Goal: Task Accomplishment & Management: Complete application form

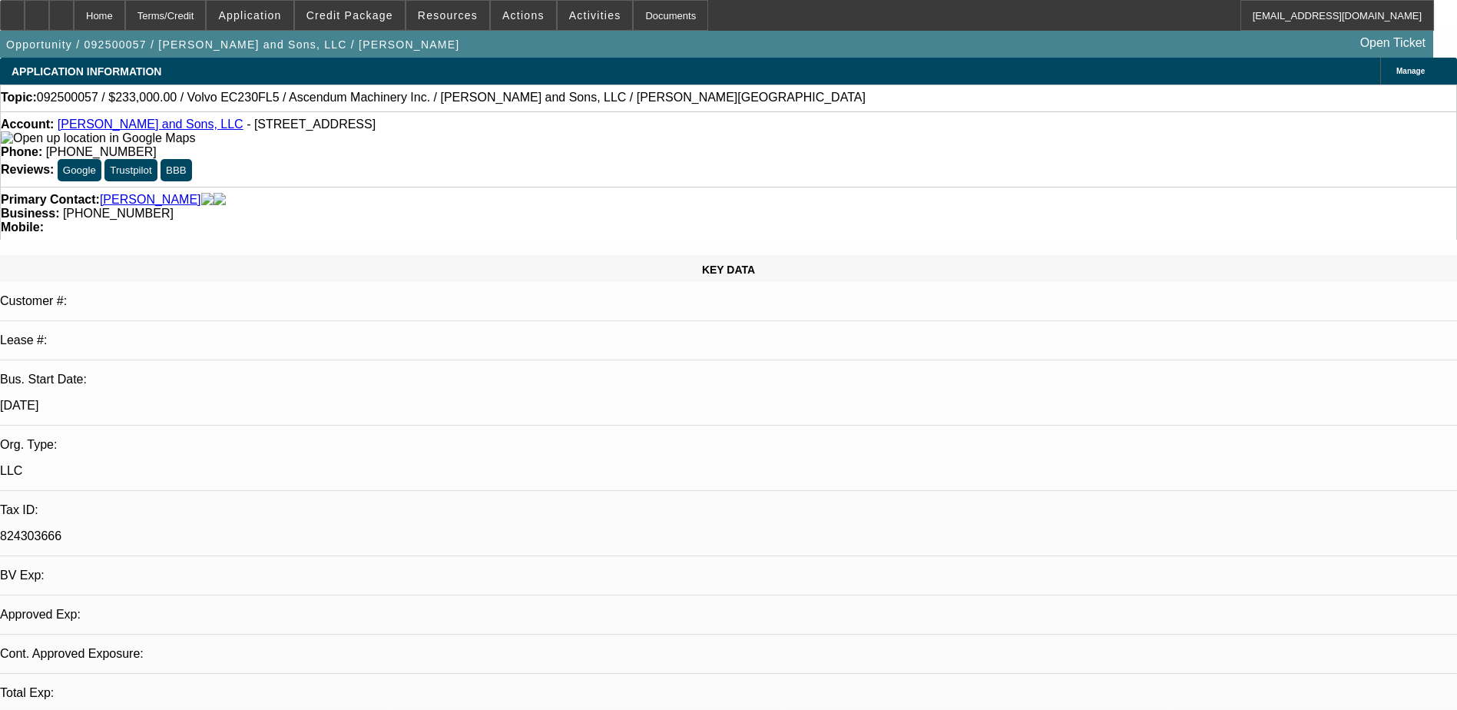
select select "0"
select select "1"
select select "2"
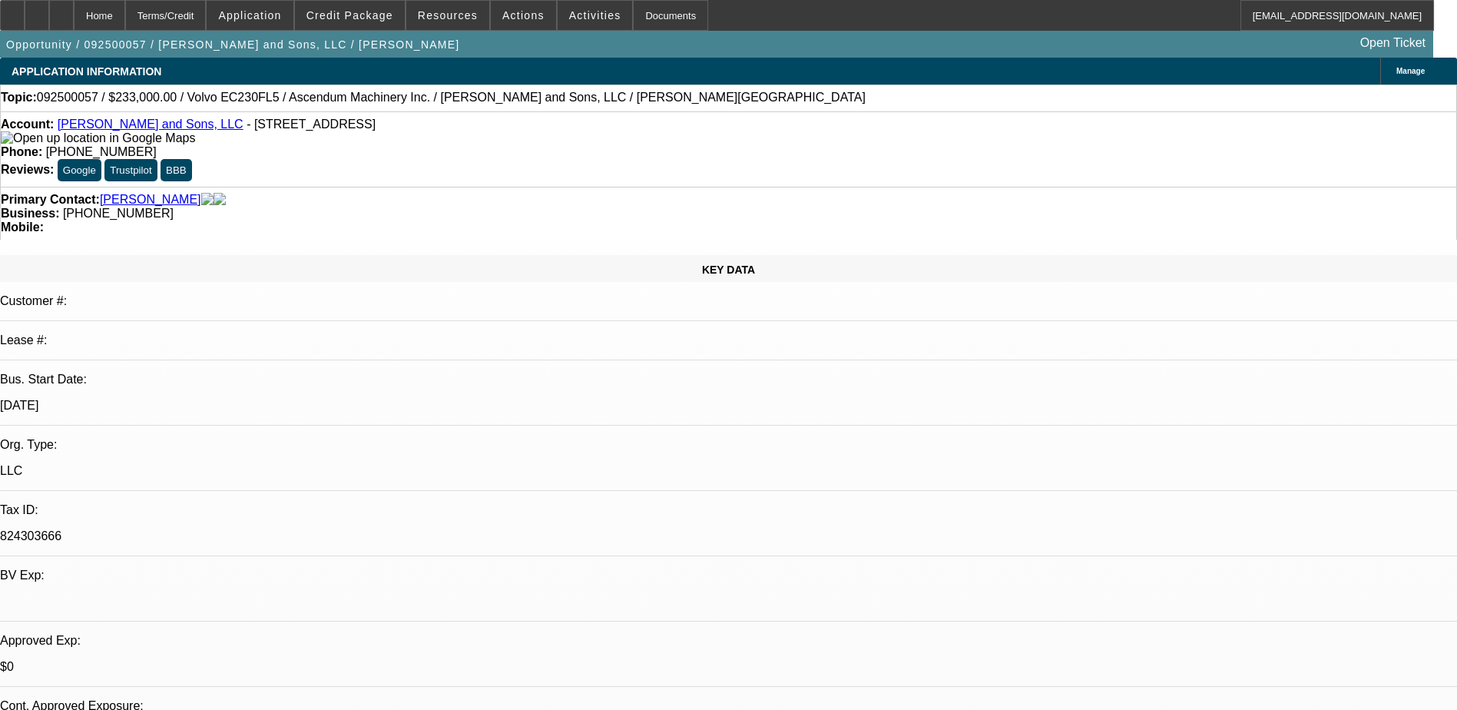
select select "6"
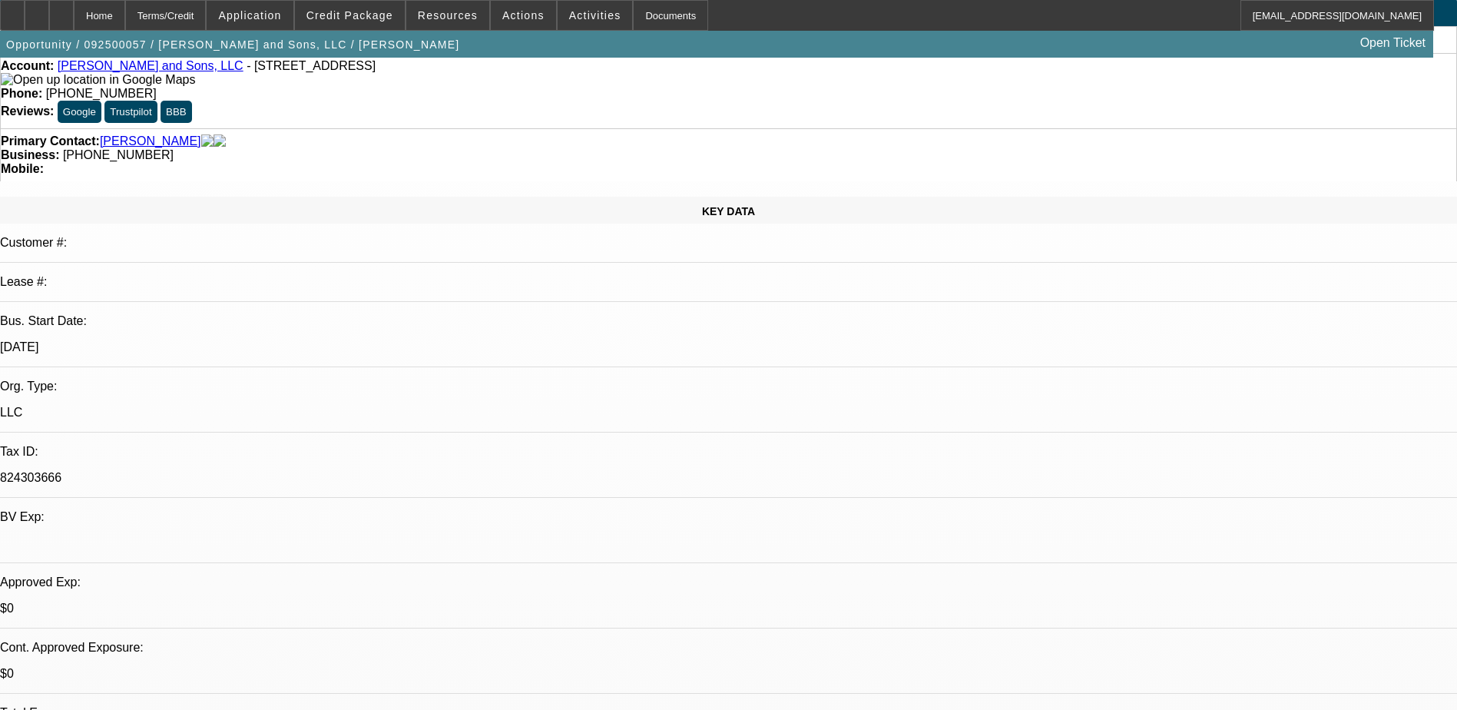
scroll to position [230, 0]
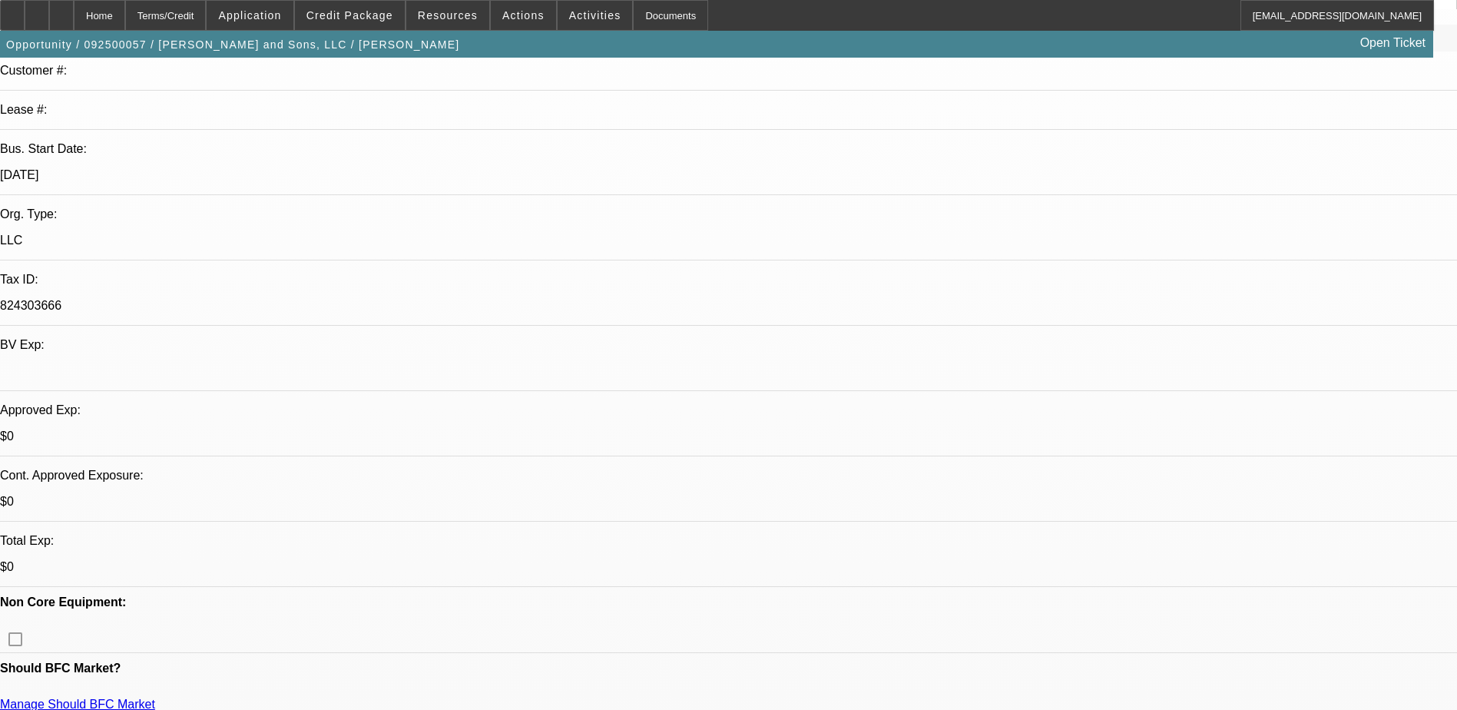
click at [281, 20] on span "Application" at bounding box center [249, 15] width 63 height 12
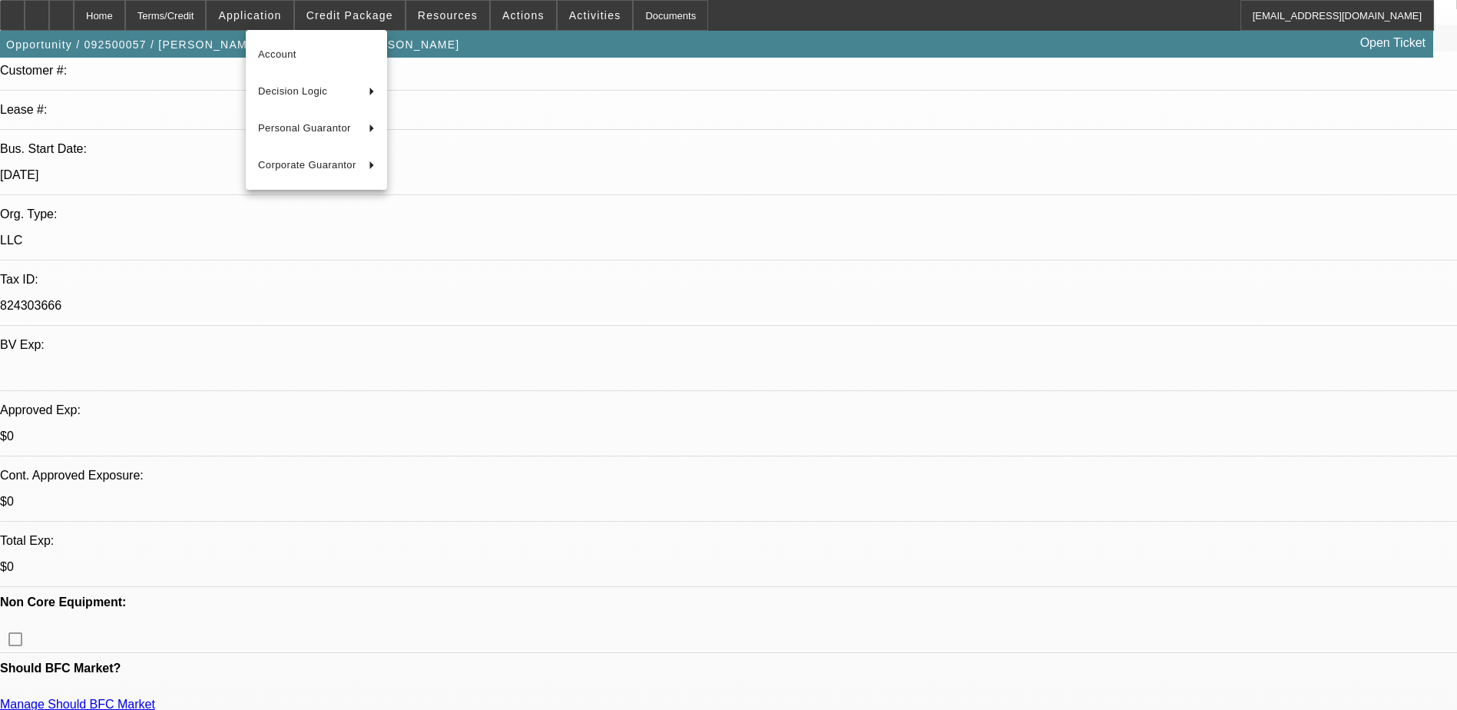
click at [493, 15] on div at bounding box center [728, 355] width 1457 height 710
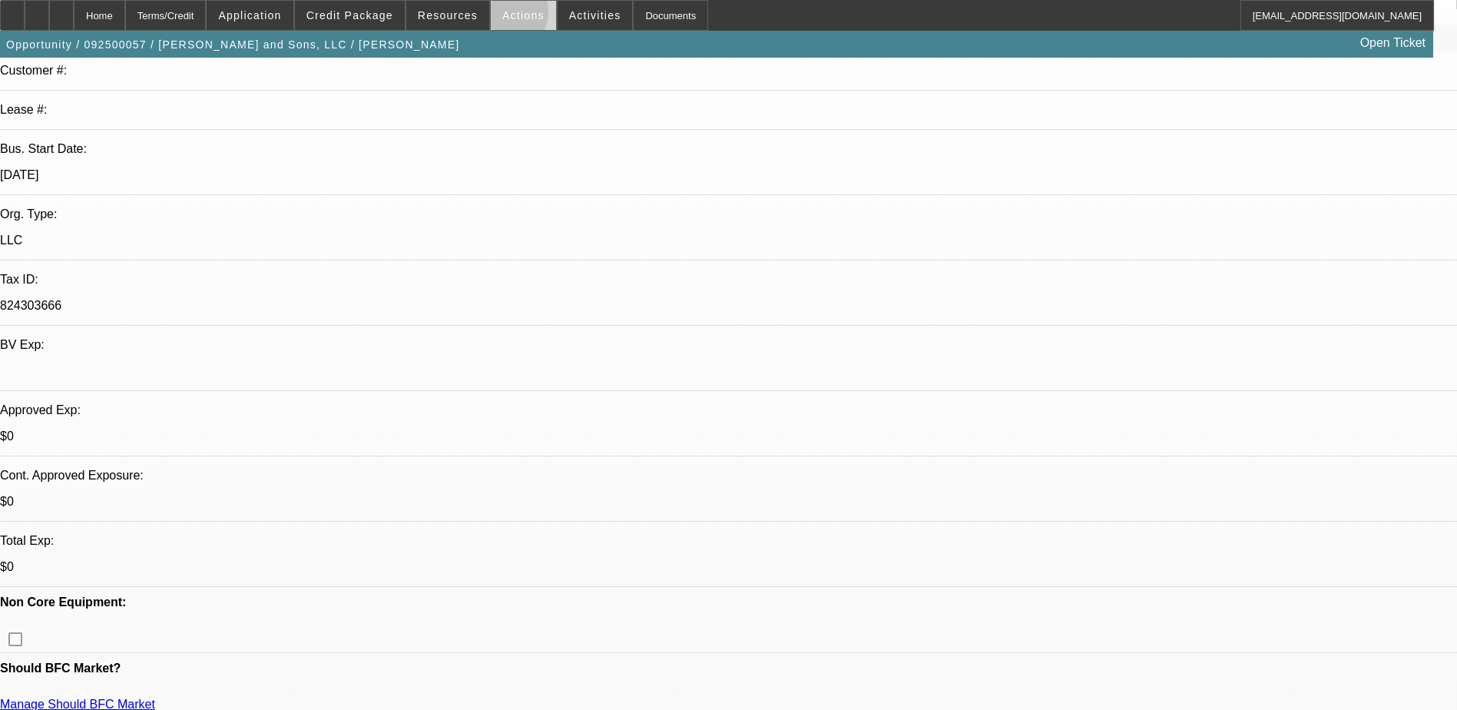
click at [502, 16] on span "Actions" at bounding box center [523, 15] width 42 height 12
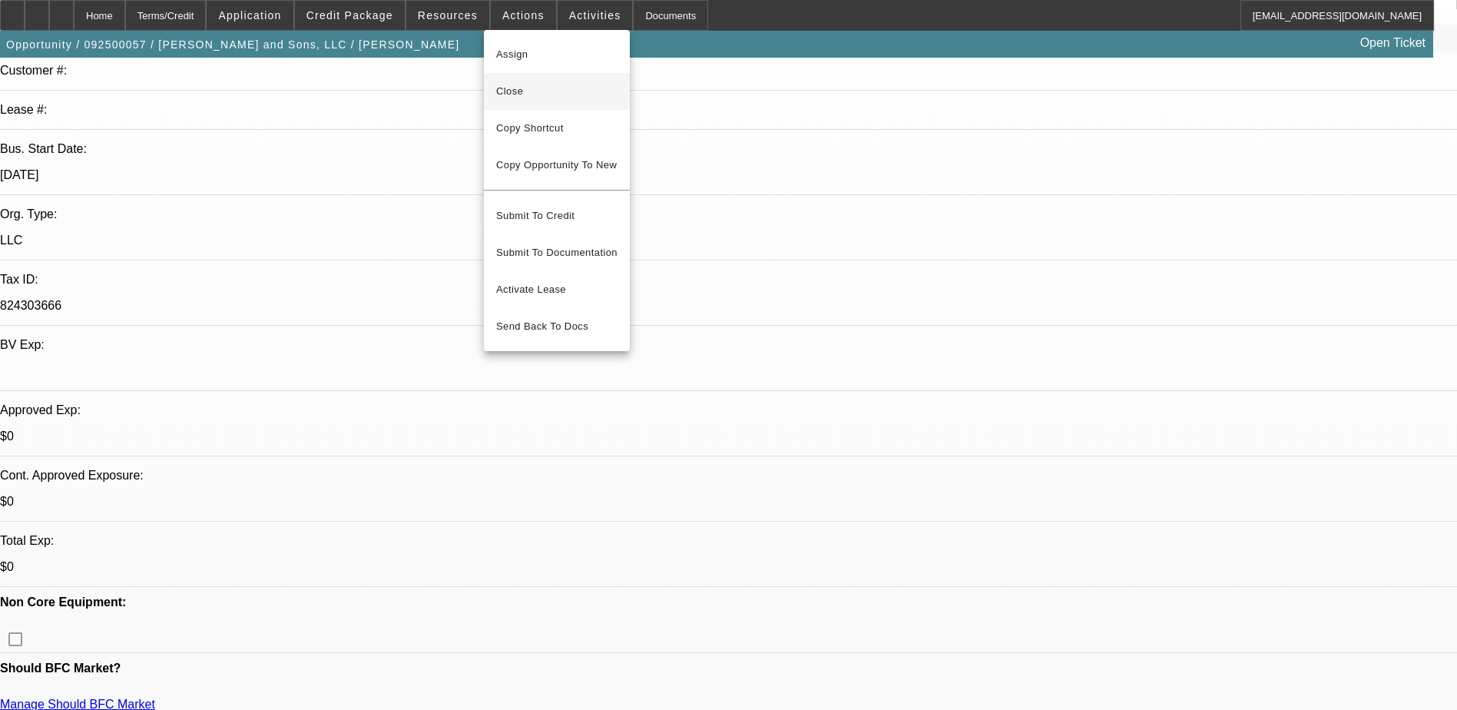
click at [563, 94] on span "Close" at bounding box center [556, 91] width 121 height 18
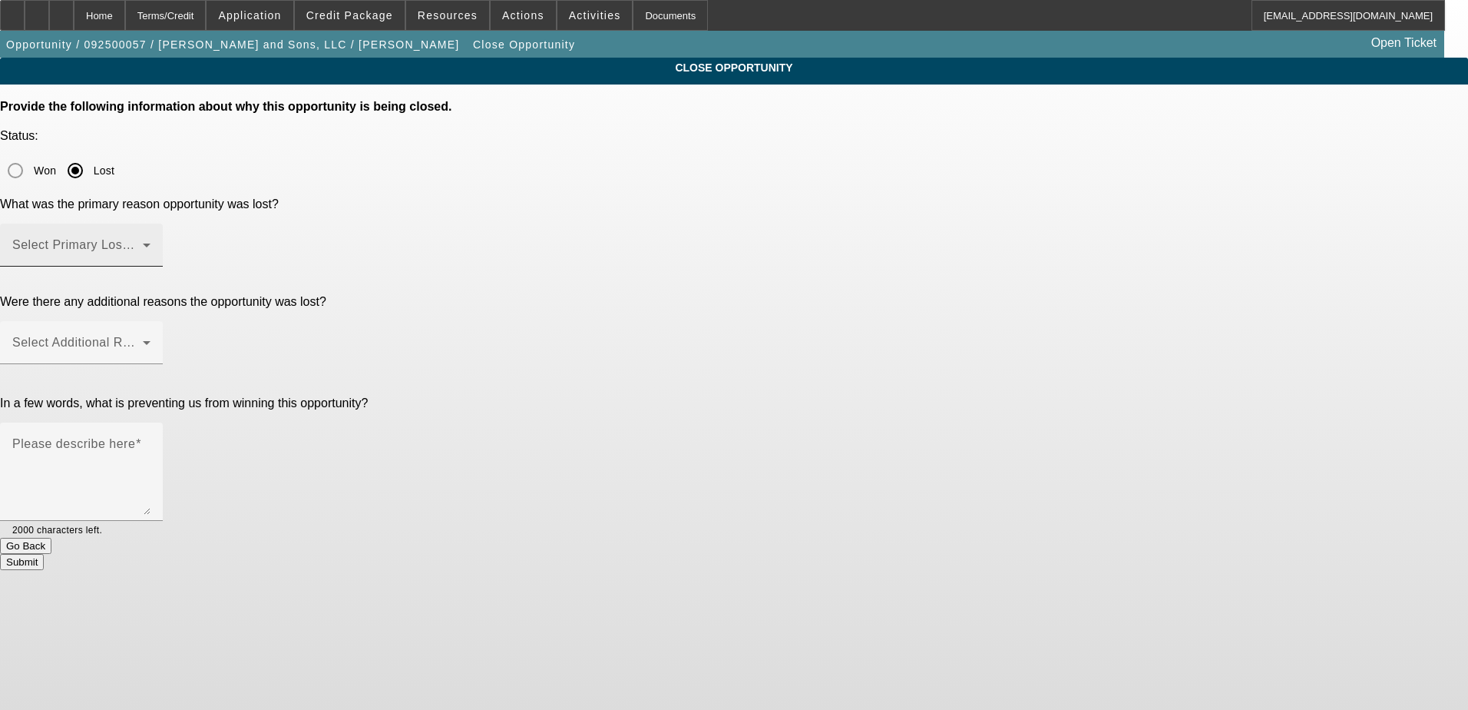
click at [151, 223] on div "Select Primary Lost Reason" at bounding box center [81, 244] width 138 height 43
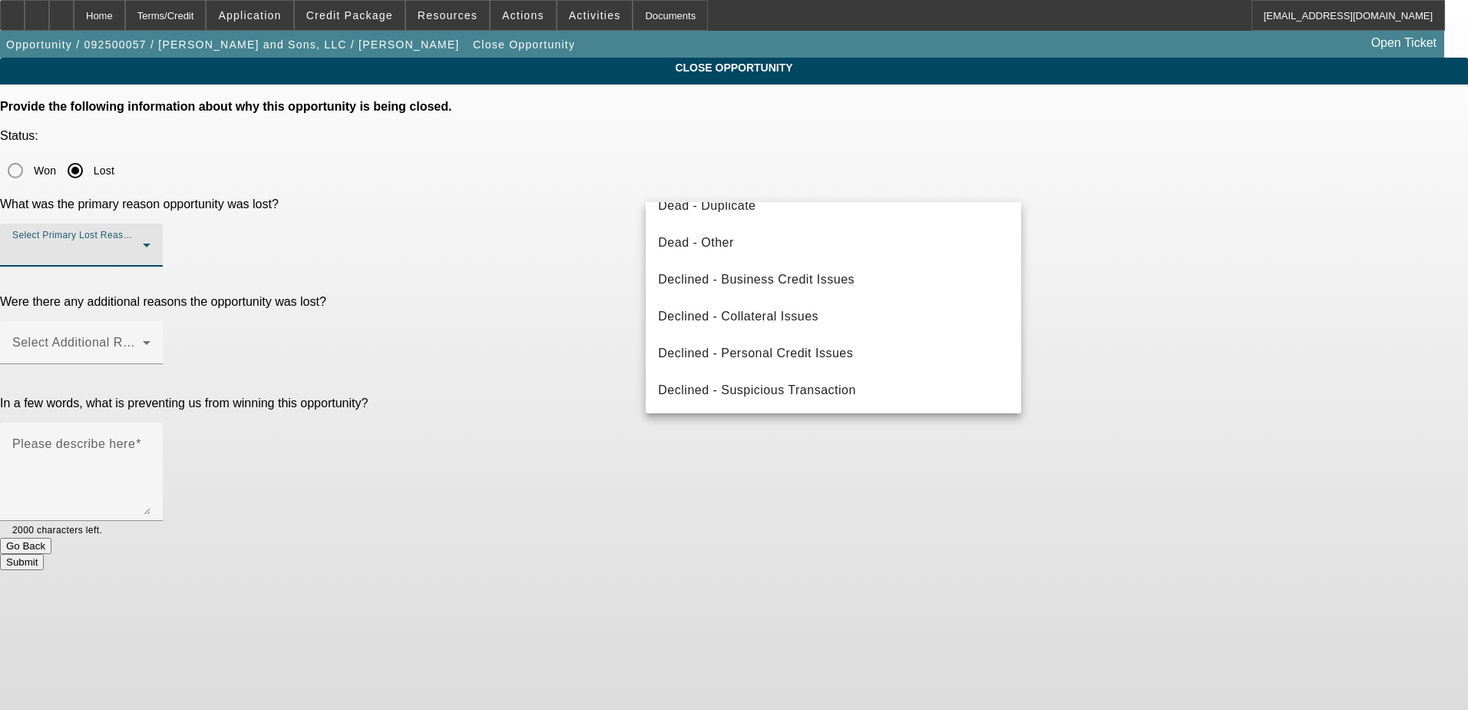
scroll to position [207, 0]
click at [761, 354] on span "Declined - Personal Credit Issues" at bounding box center [755, 351] width 195 height 18
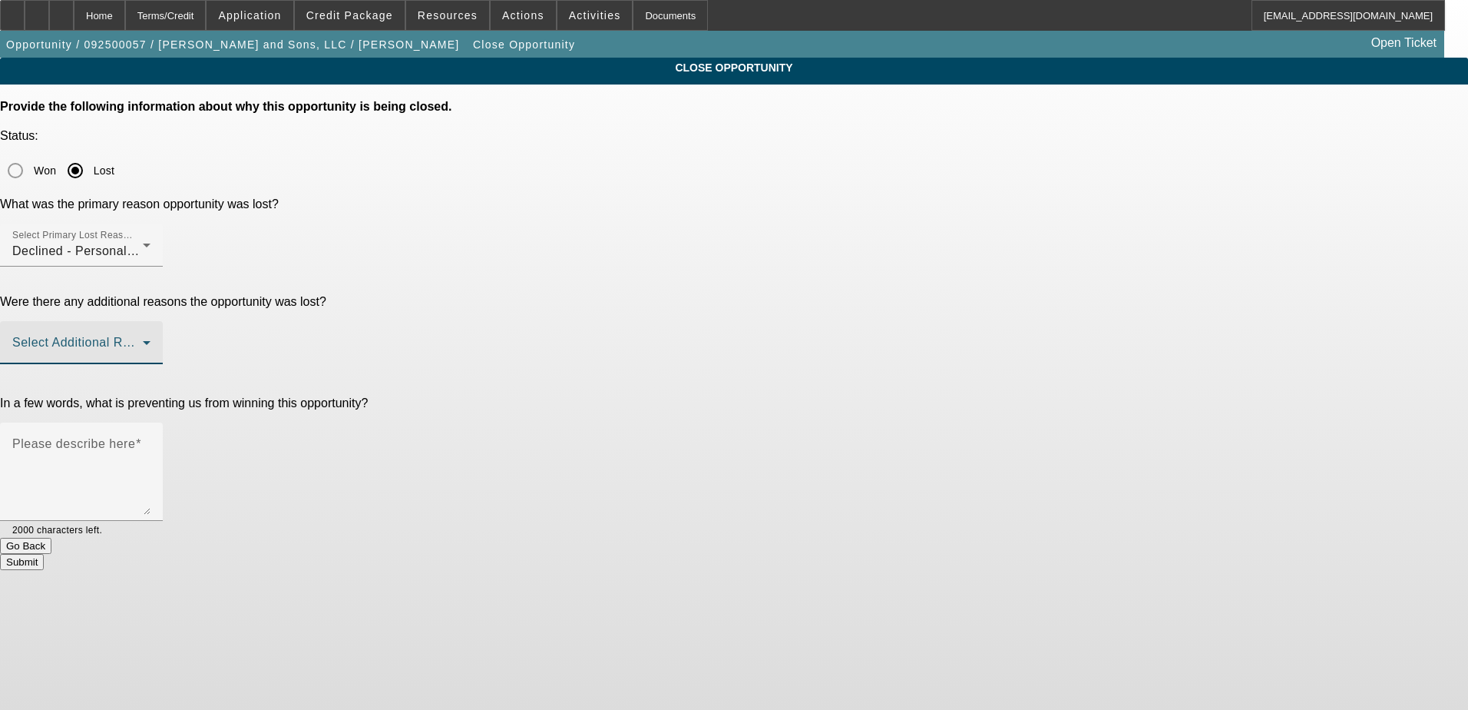
click at [143, 339] on span at bounding box center [77, 348] width 131 height 18
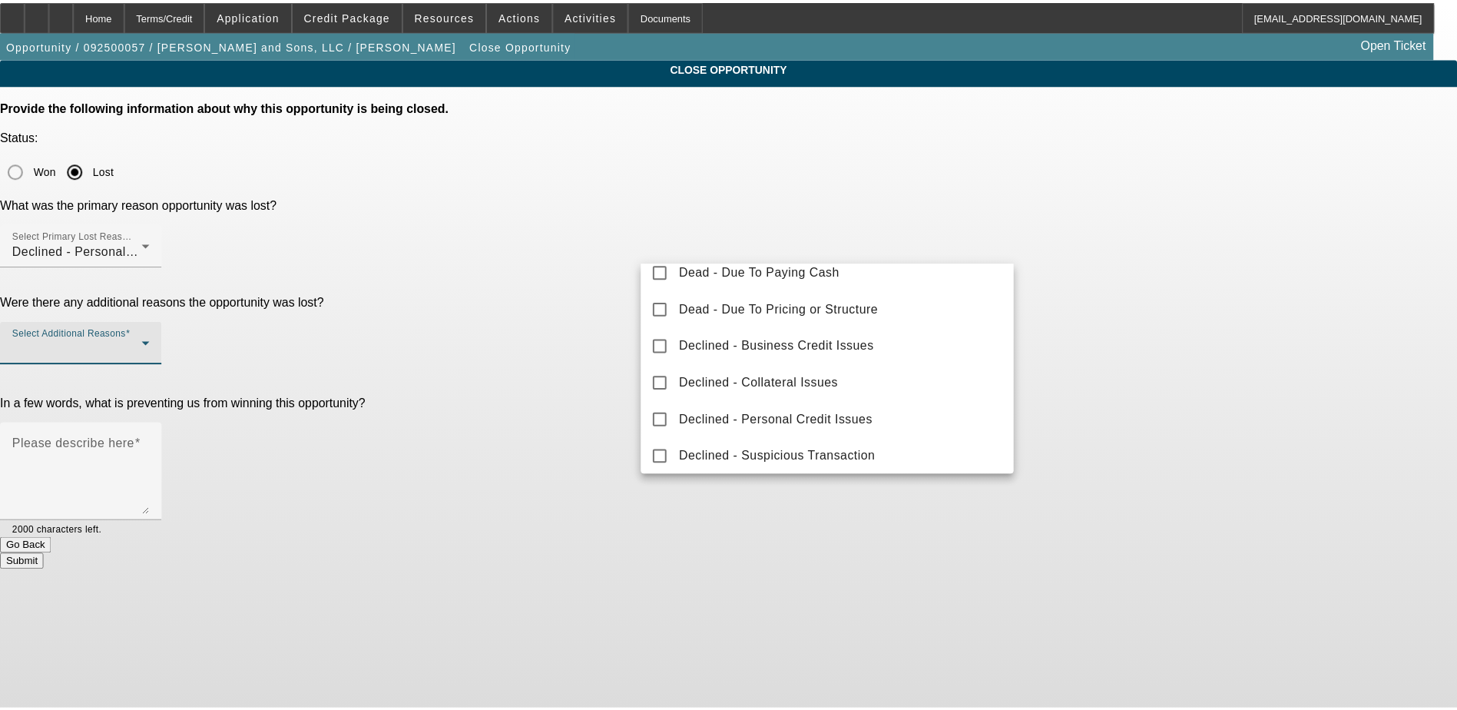
scroll to position [170, 0]
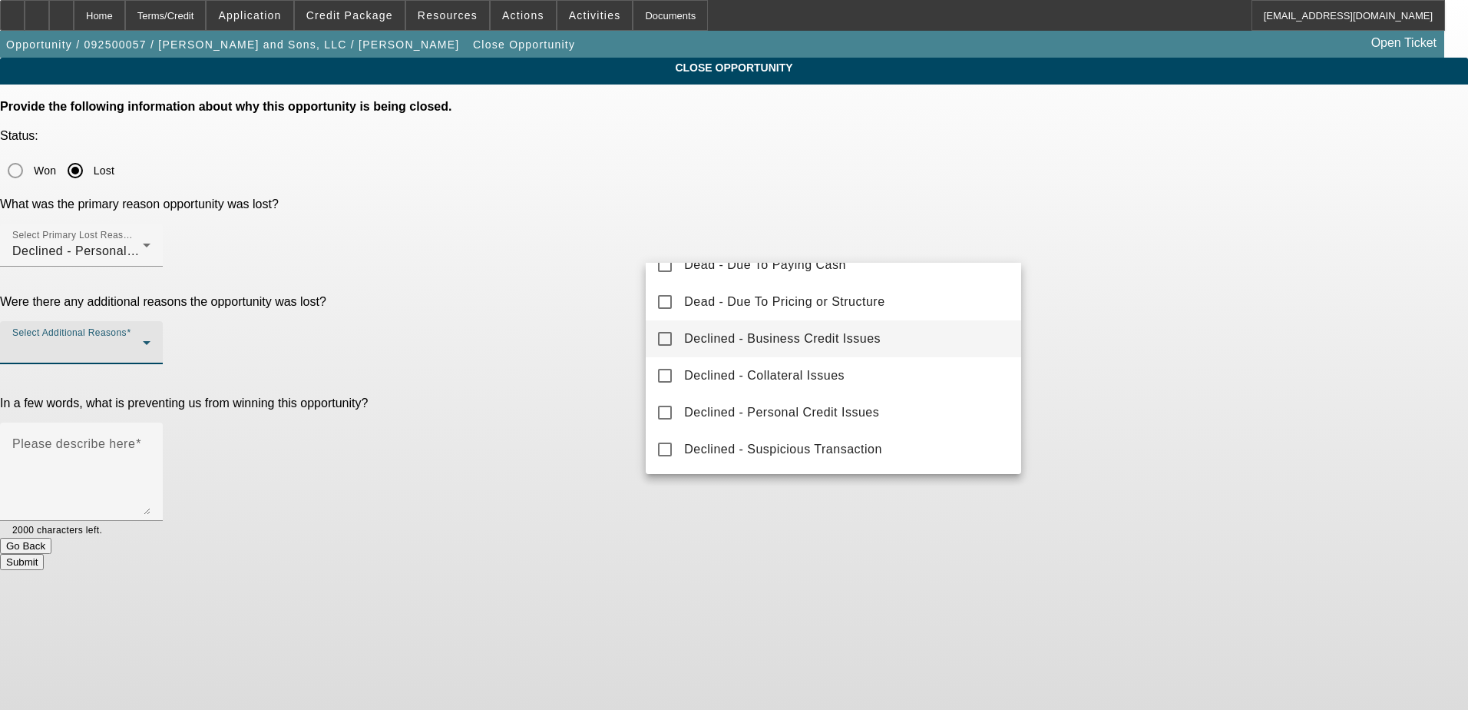
click at [805, 340] on span "Declined - Business Credit Issues" at bounding box center [782, 338] width 197 height 18
click at [585, 382] on div at bounding box center [734, 355] width 1468 height 710
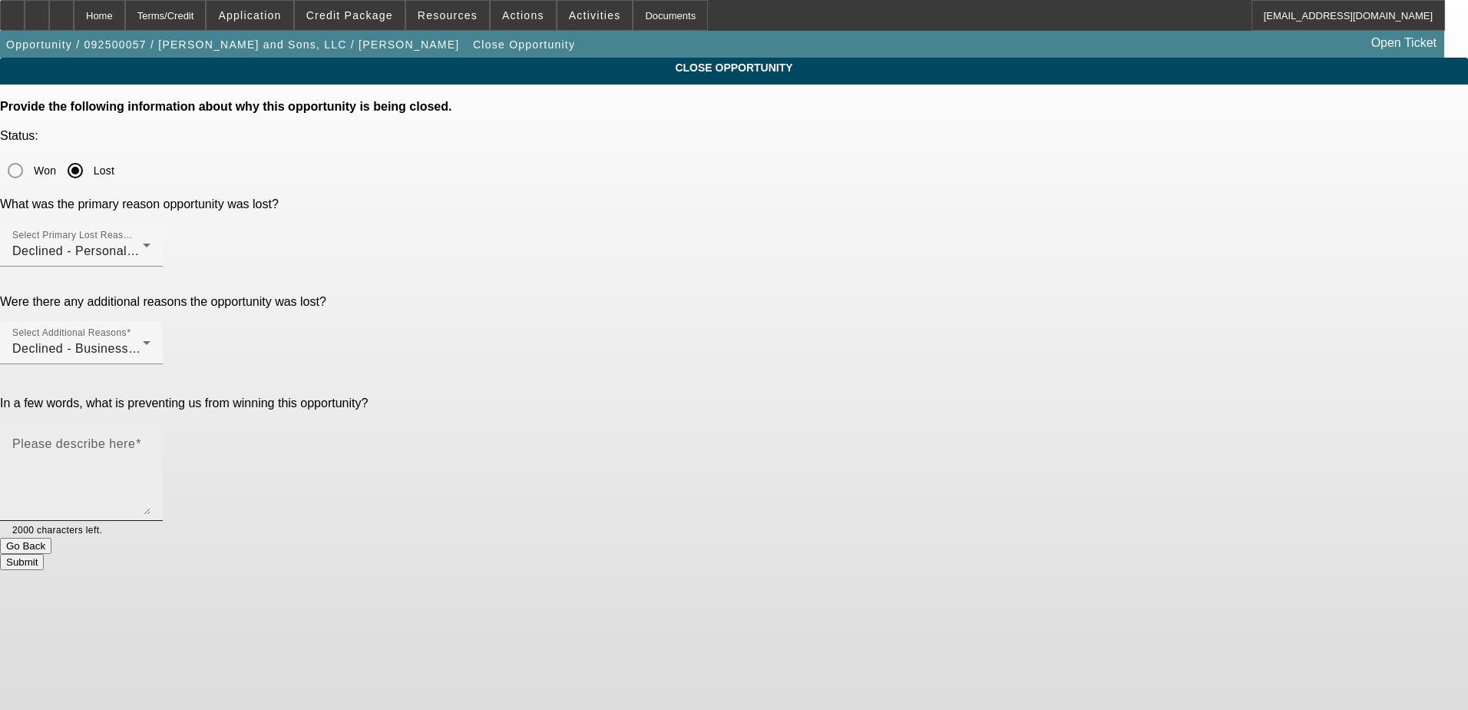
click at [151, 441] on textarea "Please describe here" at bounding box center [81, 478] width 138 height 74
type textarea "Working on credit, DP"
click at [44, 554] on button "Submit" at bounding box center [22, 562] width 44 height 16
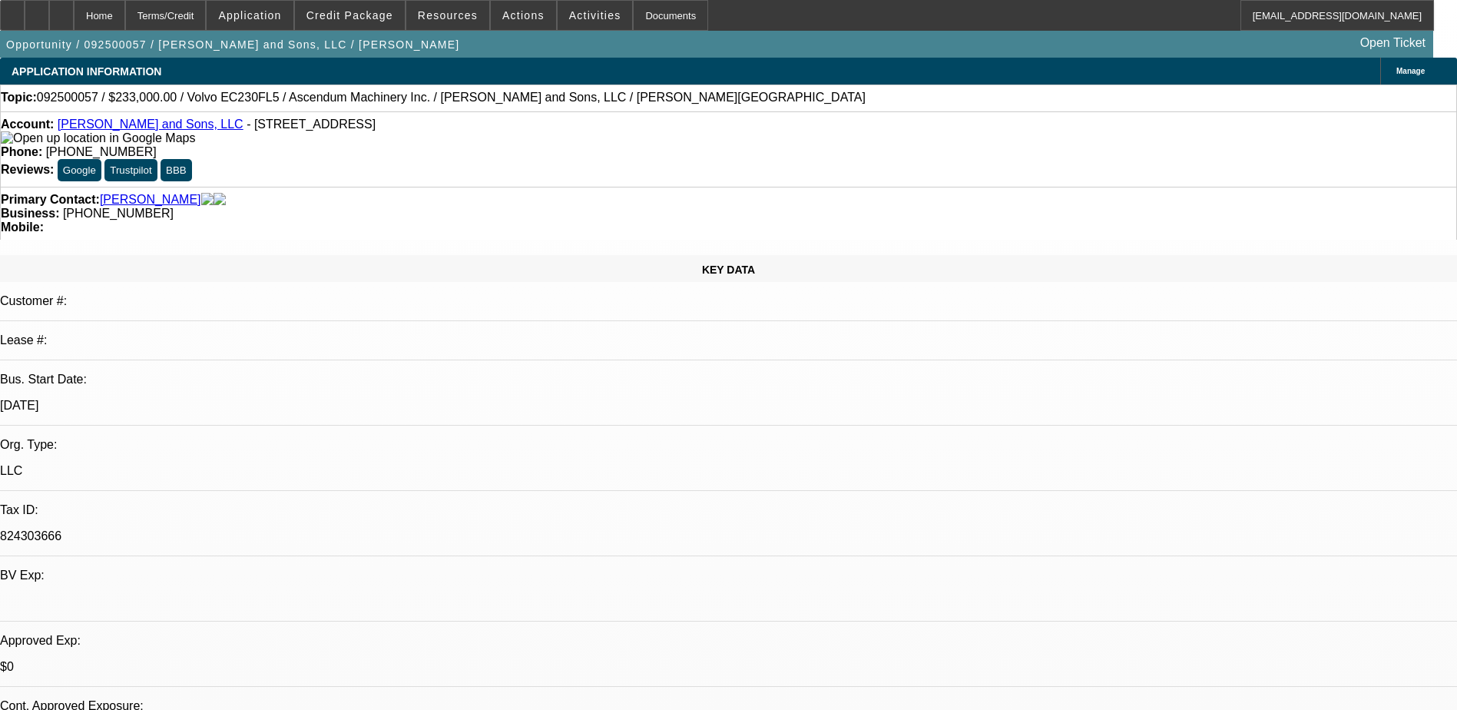
select select "0"
select select "2"
select select "0"
select select "6"
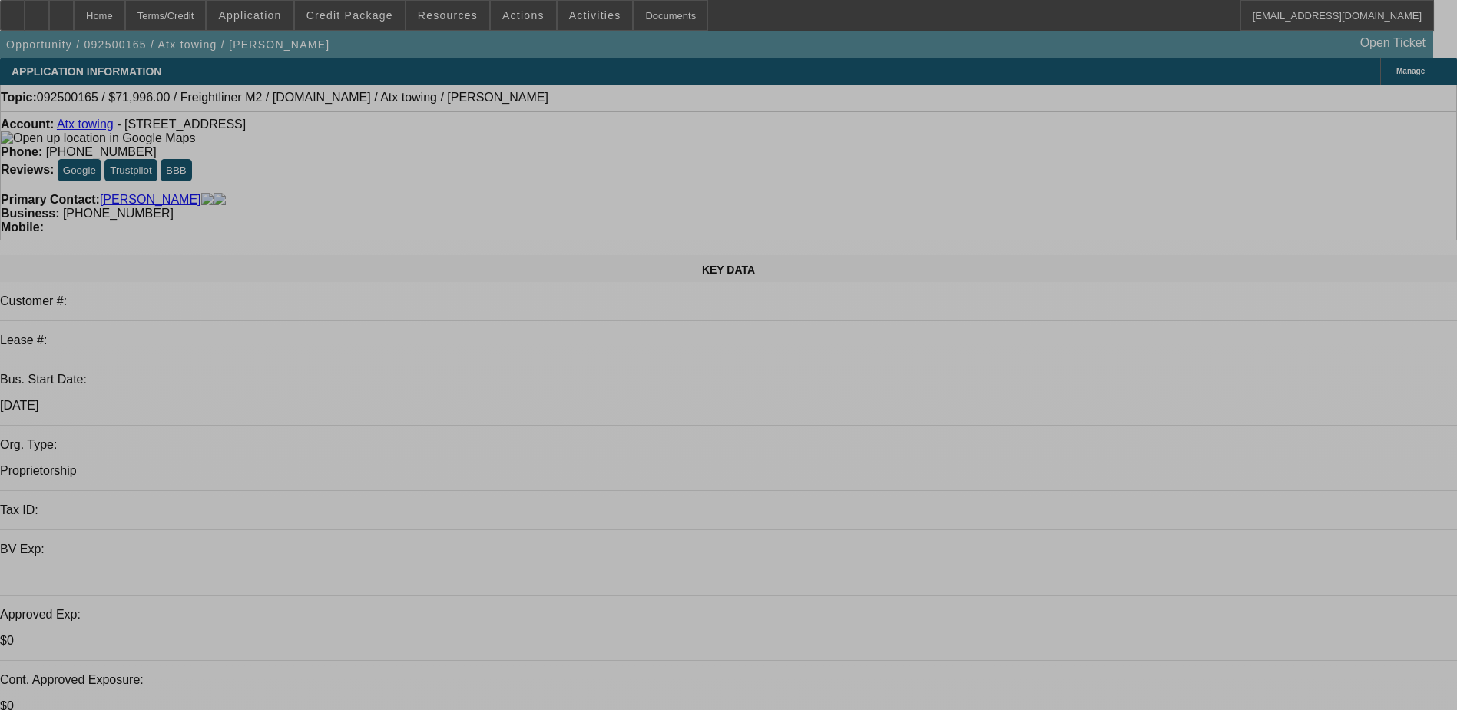
select select "0.2"
select select "2"
select select "0.2"
select select "0.15"
select select "2"
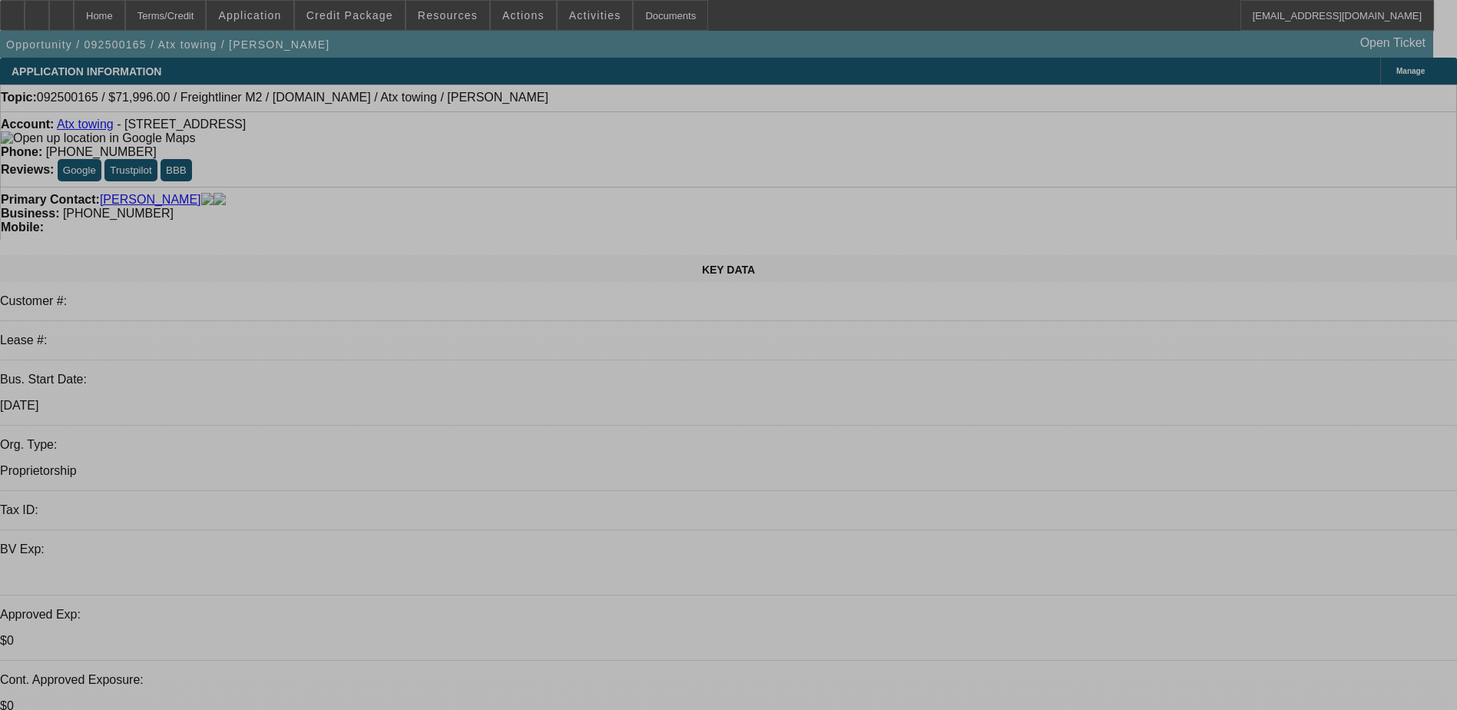
select select "0.2"
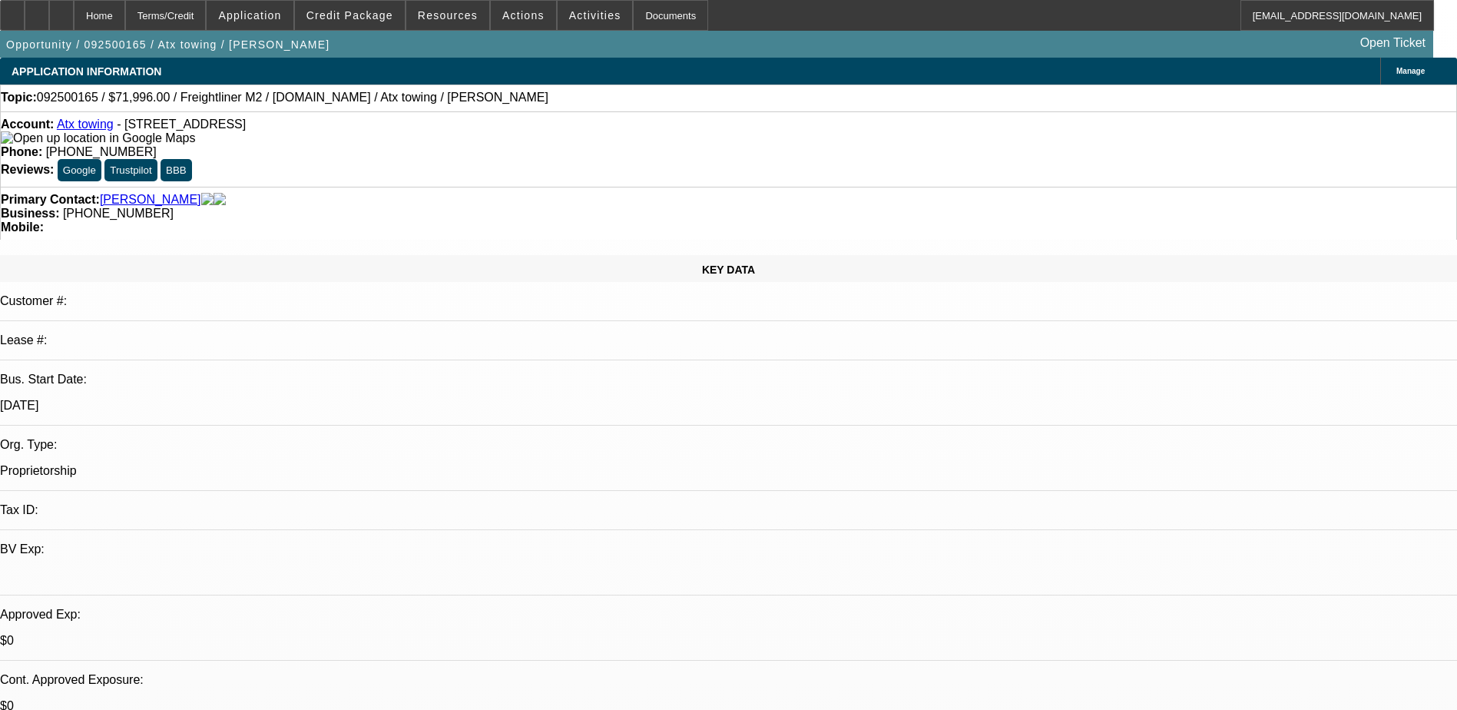
select select "1"
select select "2"
select select "17"
select select "1"
select select "2"
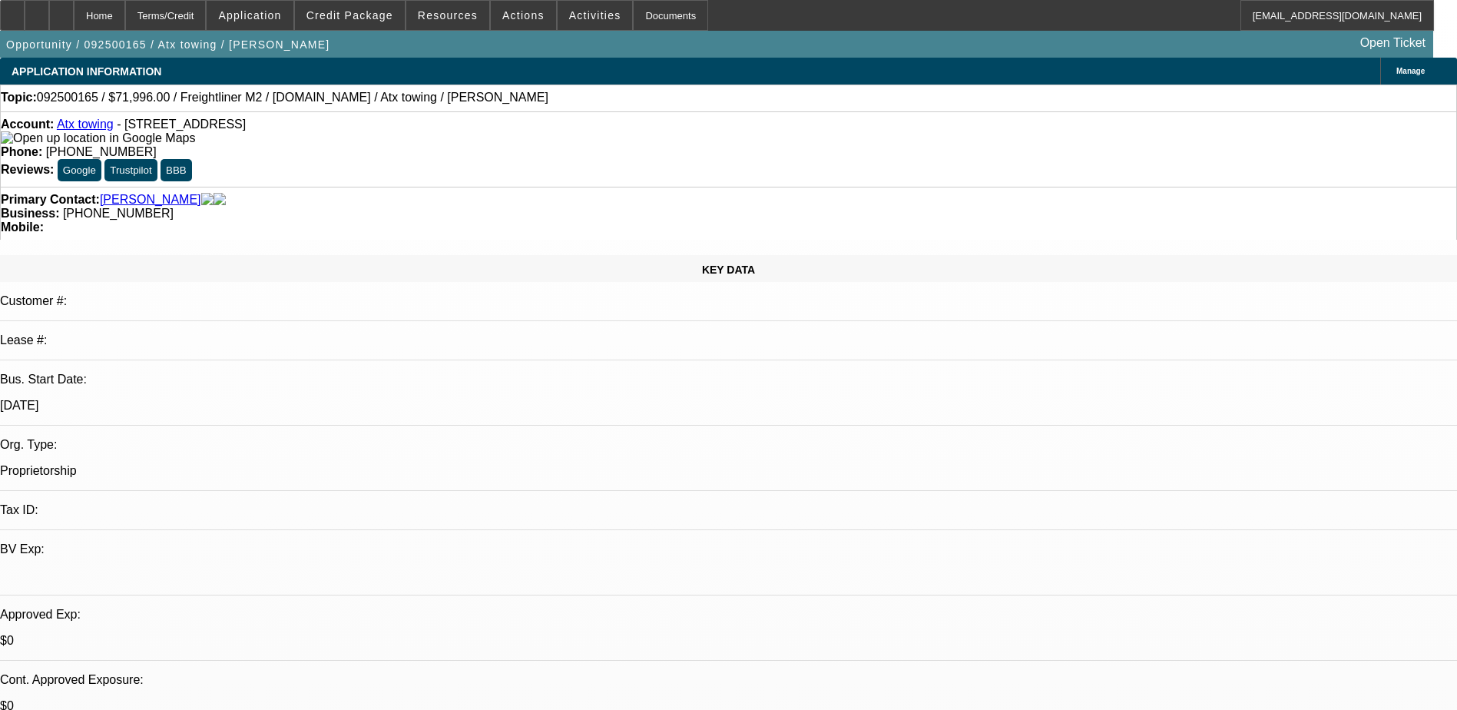
select select "17"
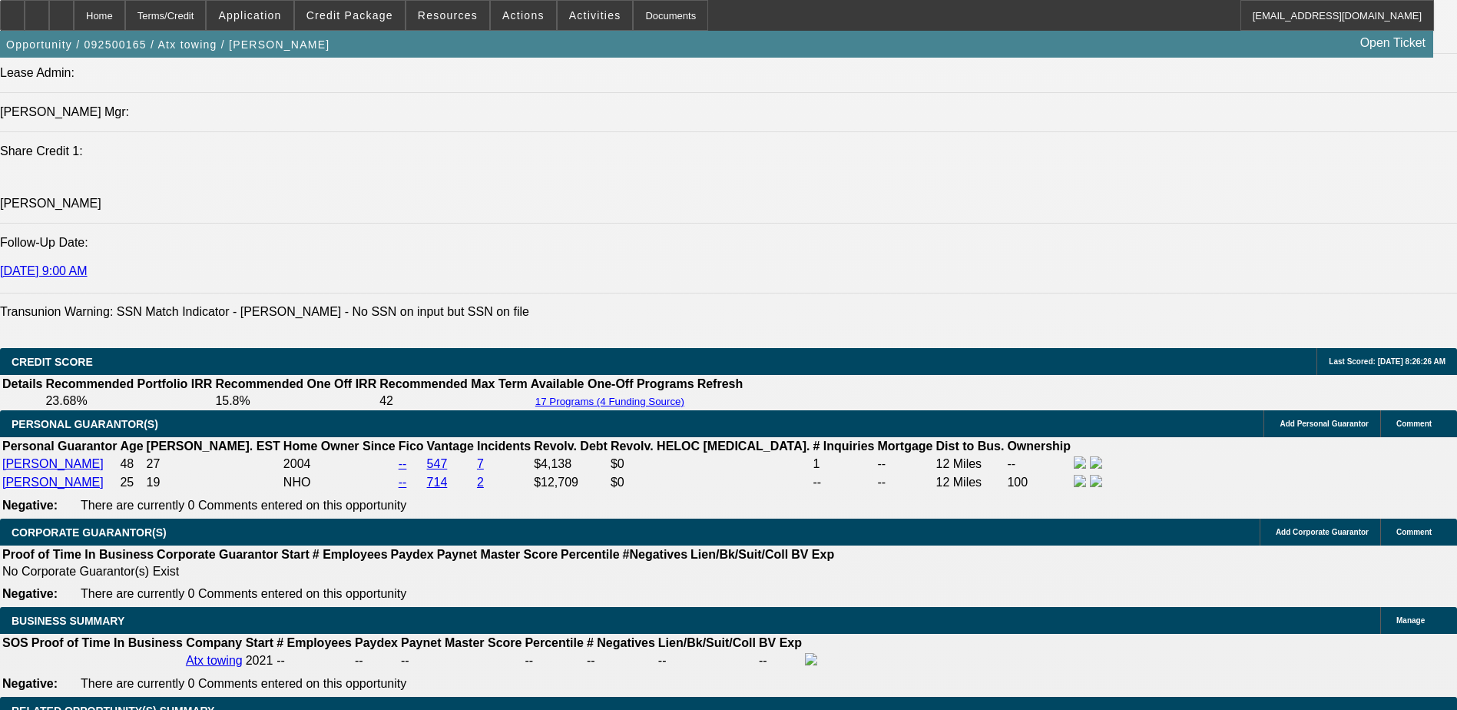
scroll to position [1920, 0]
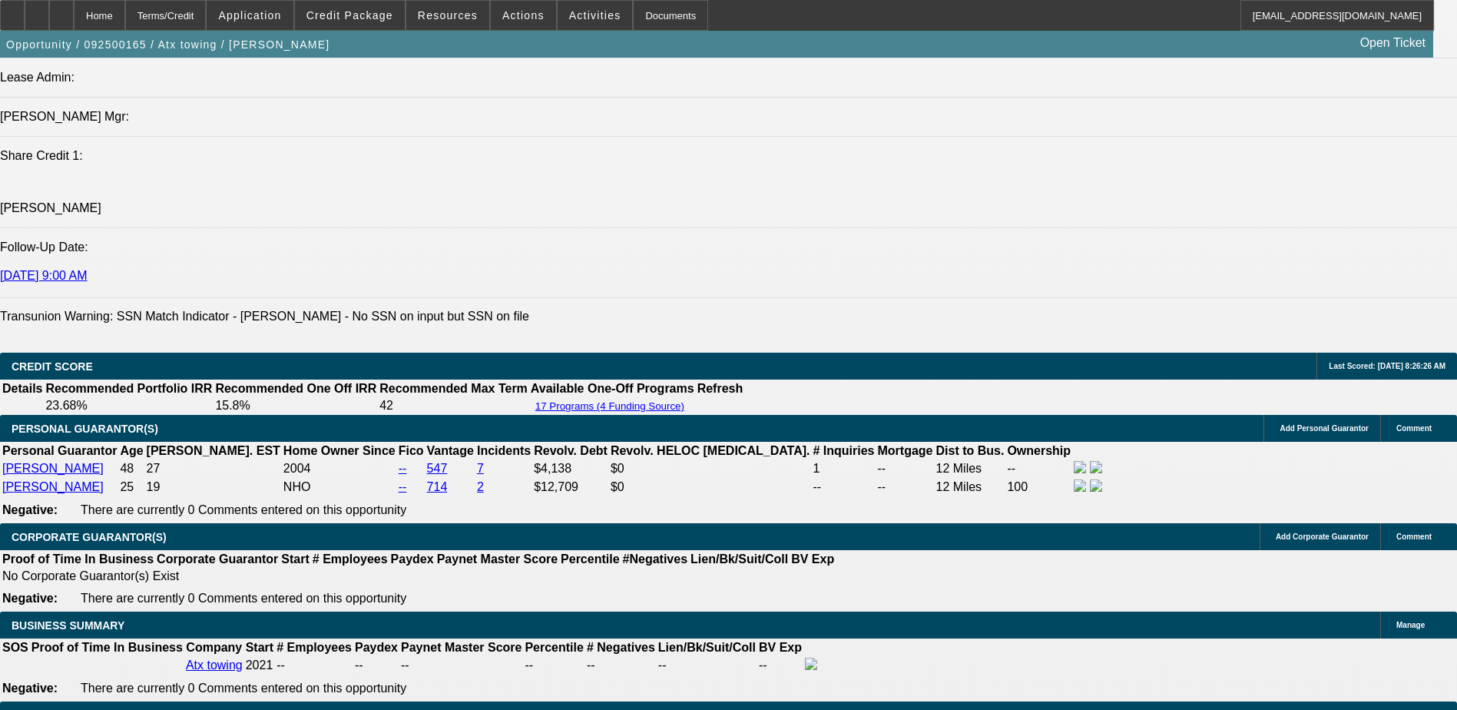
click at [511, 20] on span "Actions" at bounding box center [523, 15] width 42 height 12
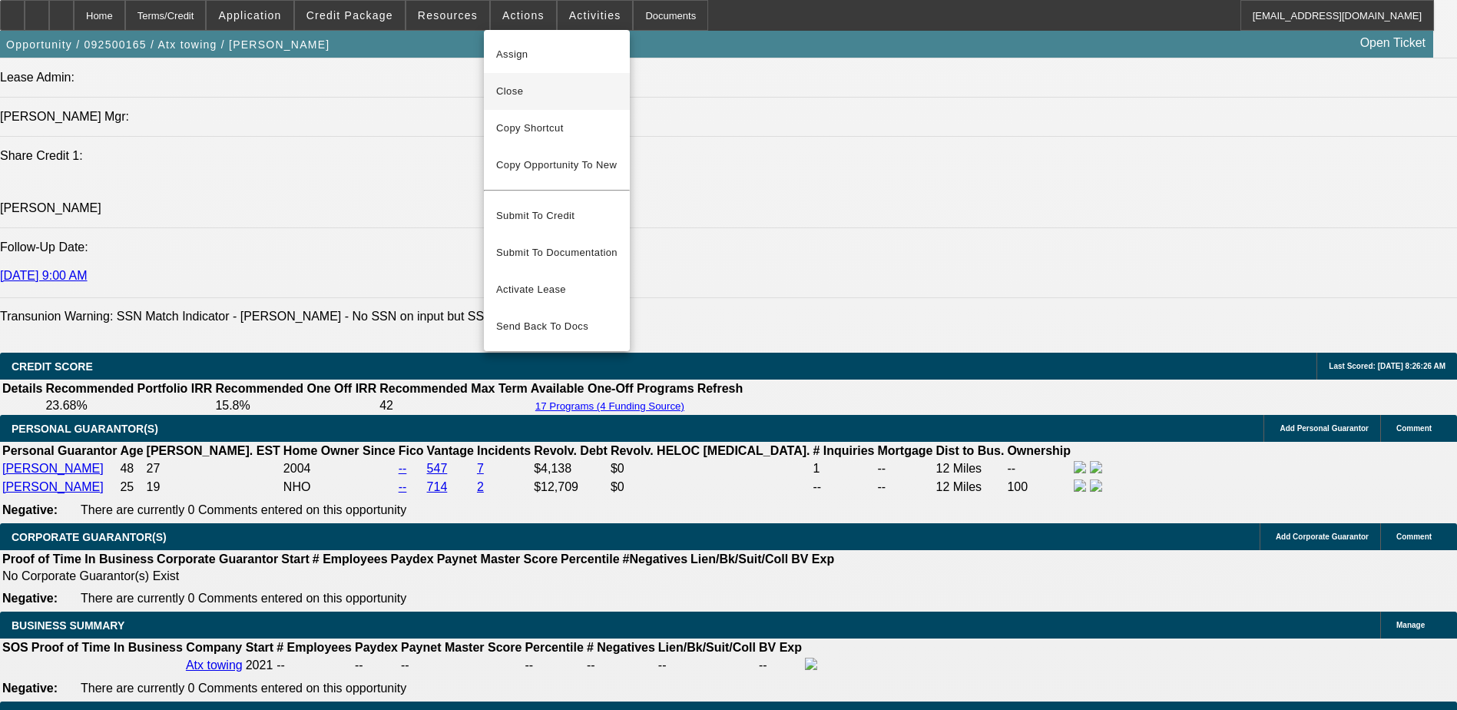
click at [525, 98] on span "Close" at bounding box center [556, 91] width 121 height 18
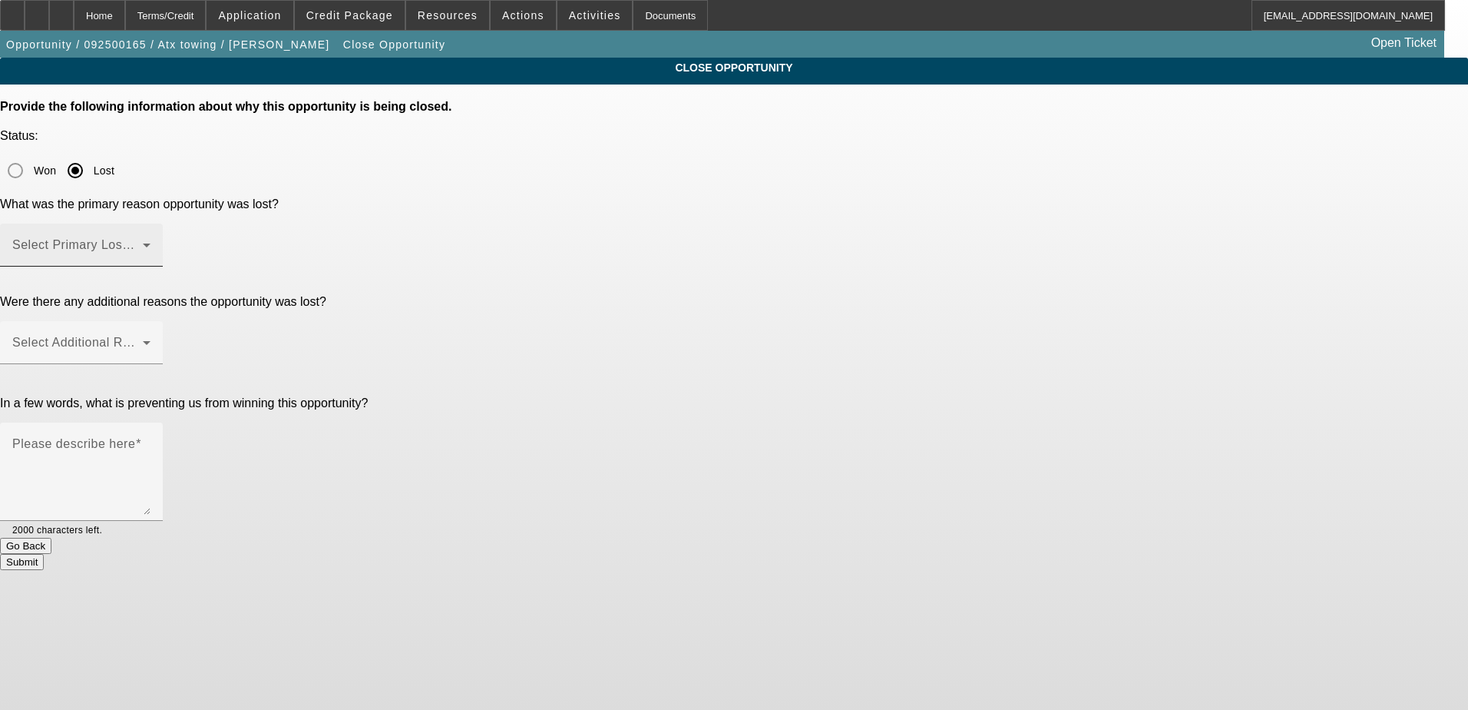
click at [143, 242] on span at bounding box center [77, 251] width 131 height 18
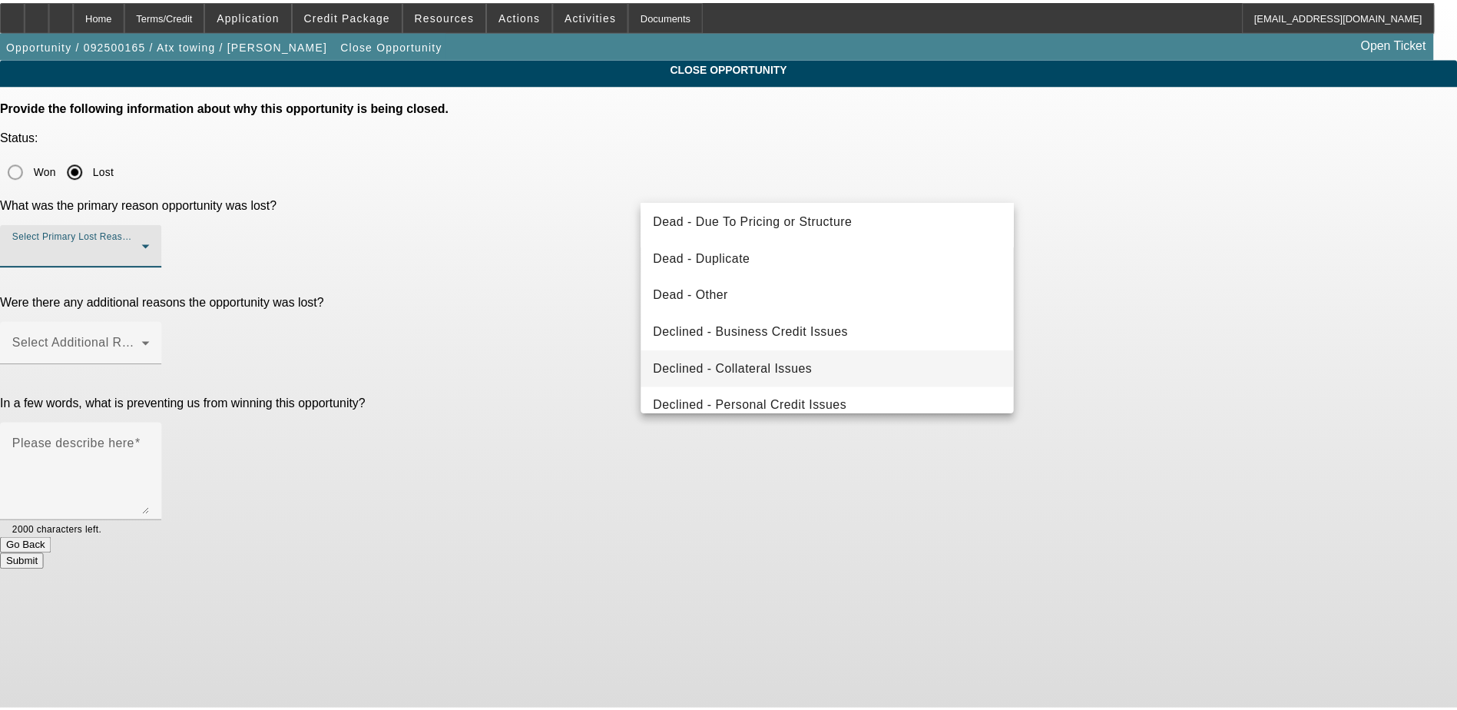
scroll to position [207, 0]
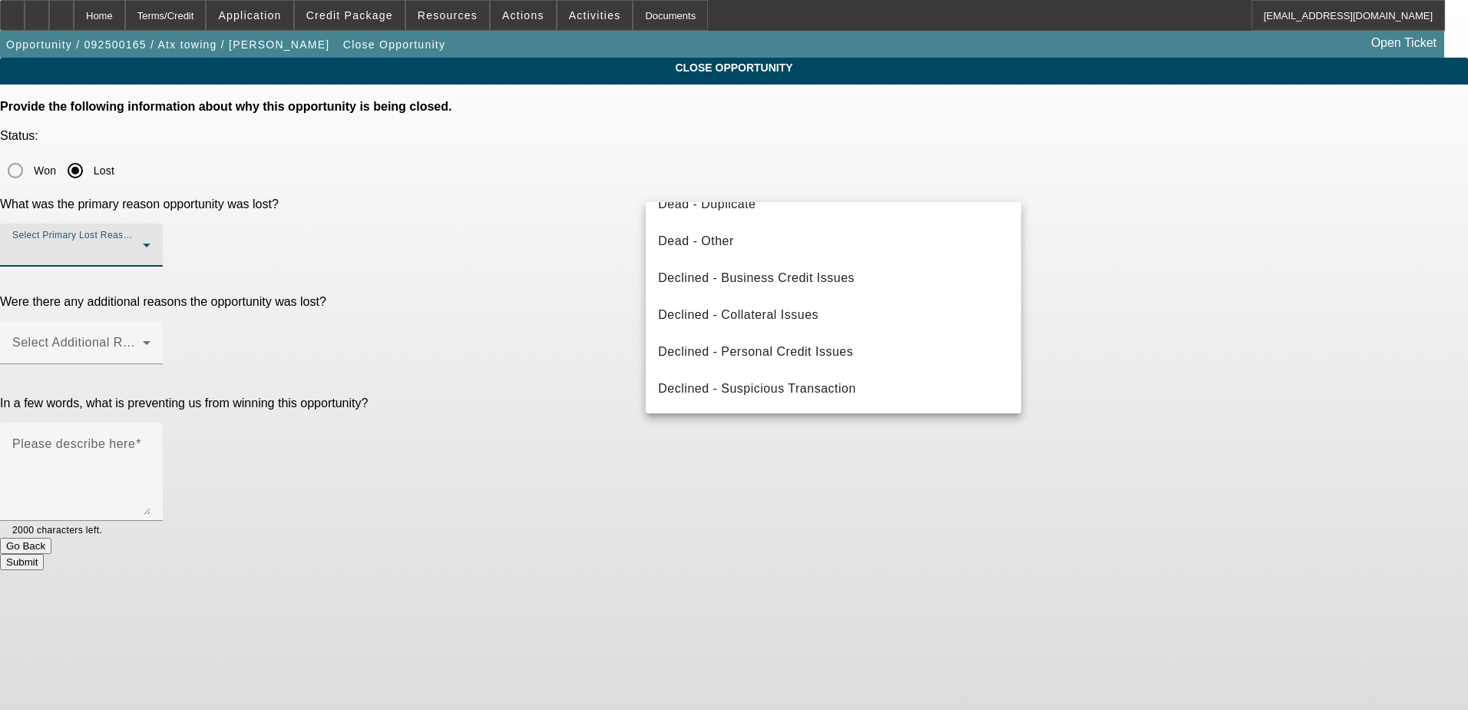
click at [346, 204] on div at bounding box center [734, 355] width 1468 height 710
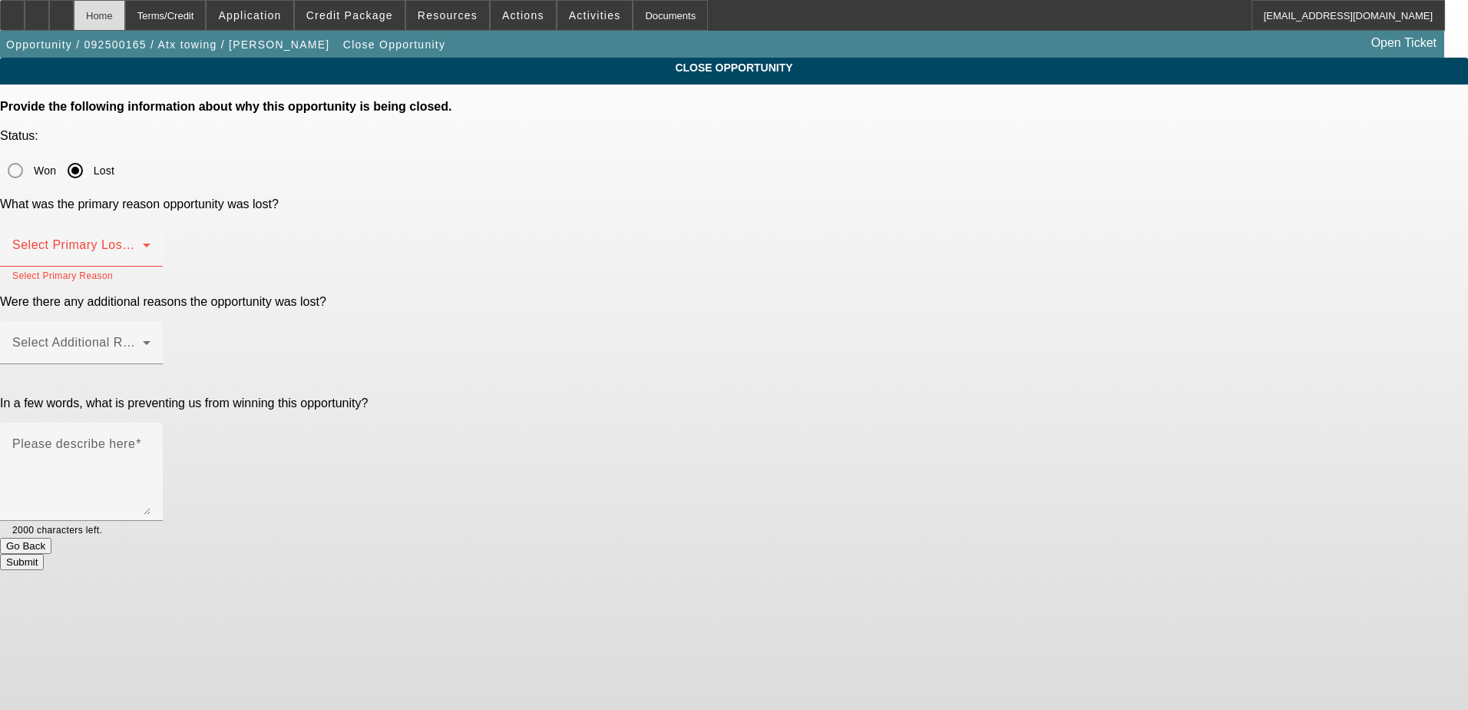
click at [125, 14] on div "Home" at bounding box center [99, 15] width 51 height 31
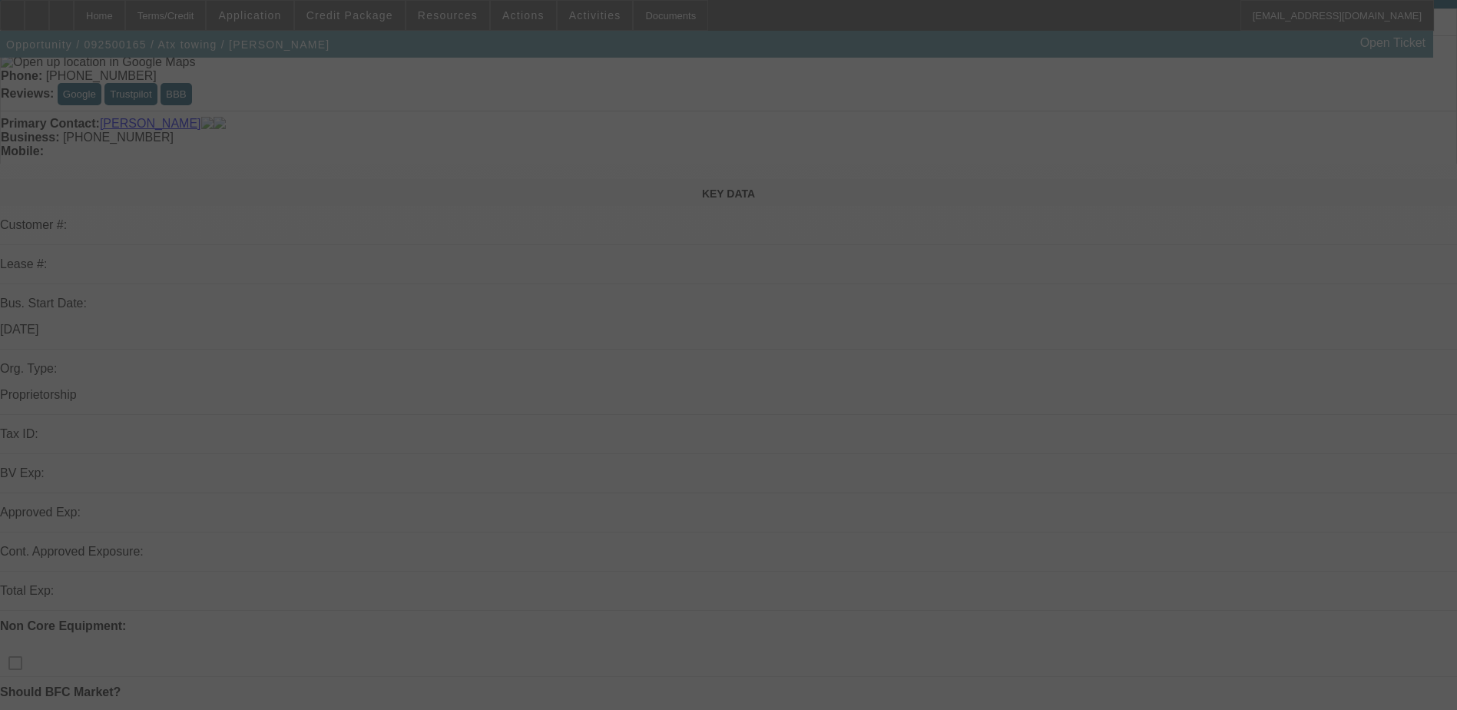
scroll to position [154, 0]
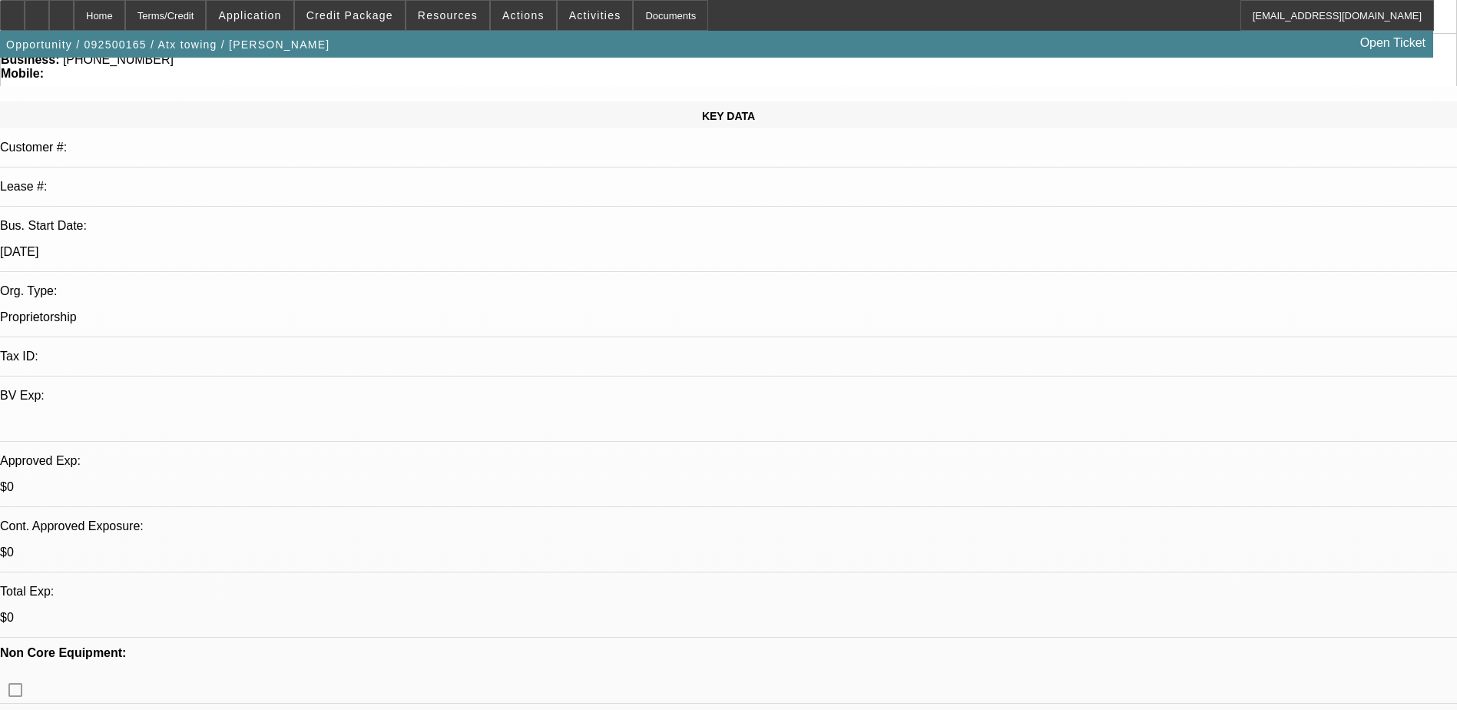
select select "0.2"
select select "2"
select select "0.2"
select select "17"
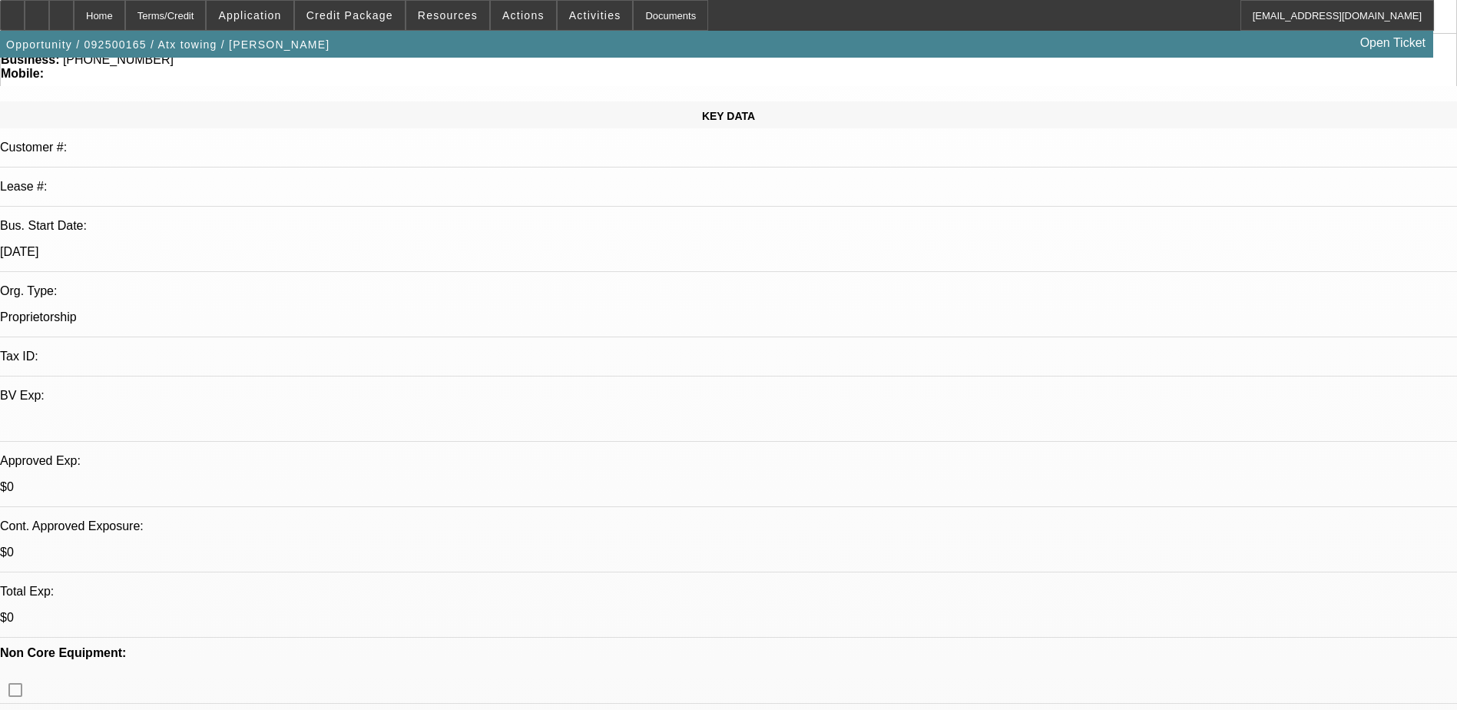
select select "0.15"
select select "2"
select select "0.2"
select select "17"
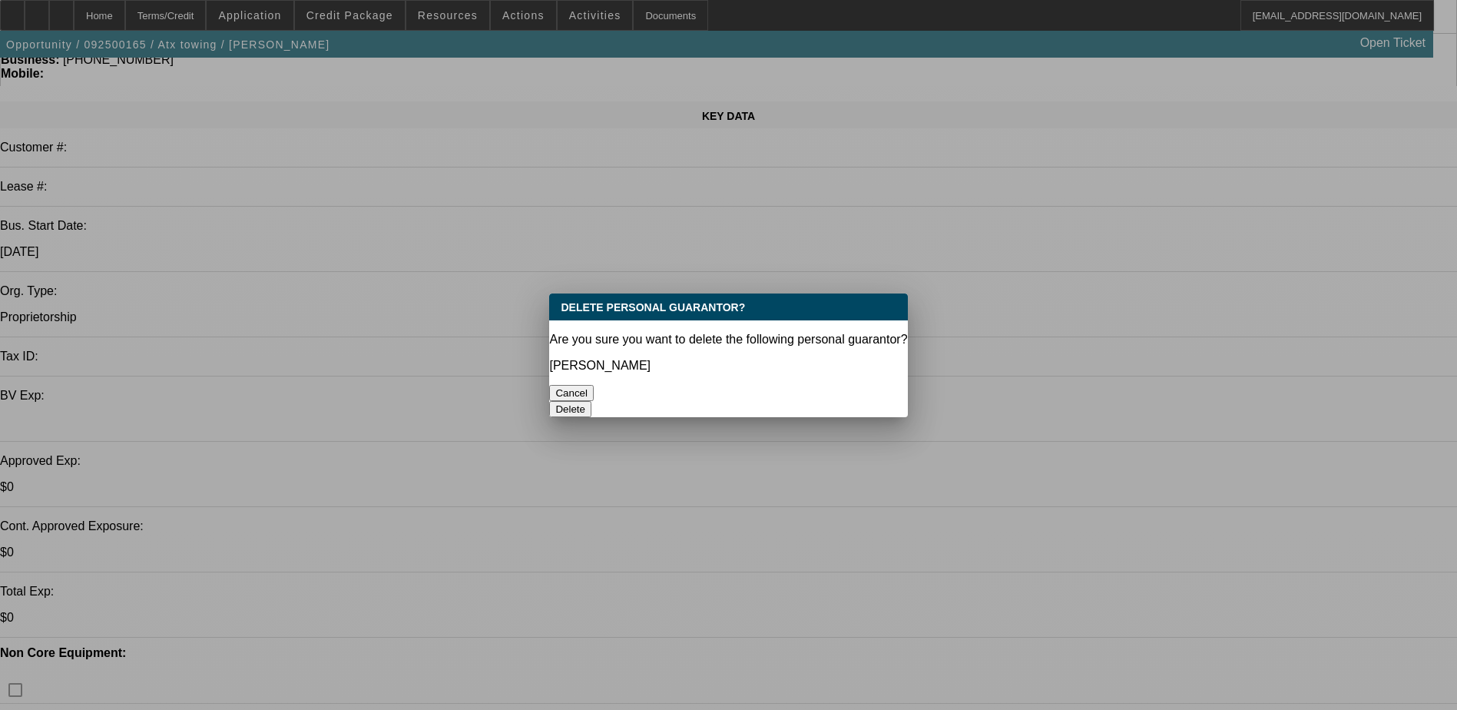
scroll to position [0, 0]
click at [591, 401] on button "Delete" at bounding box center [570, 409] width 42 height 16
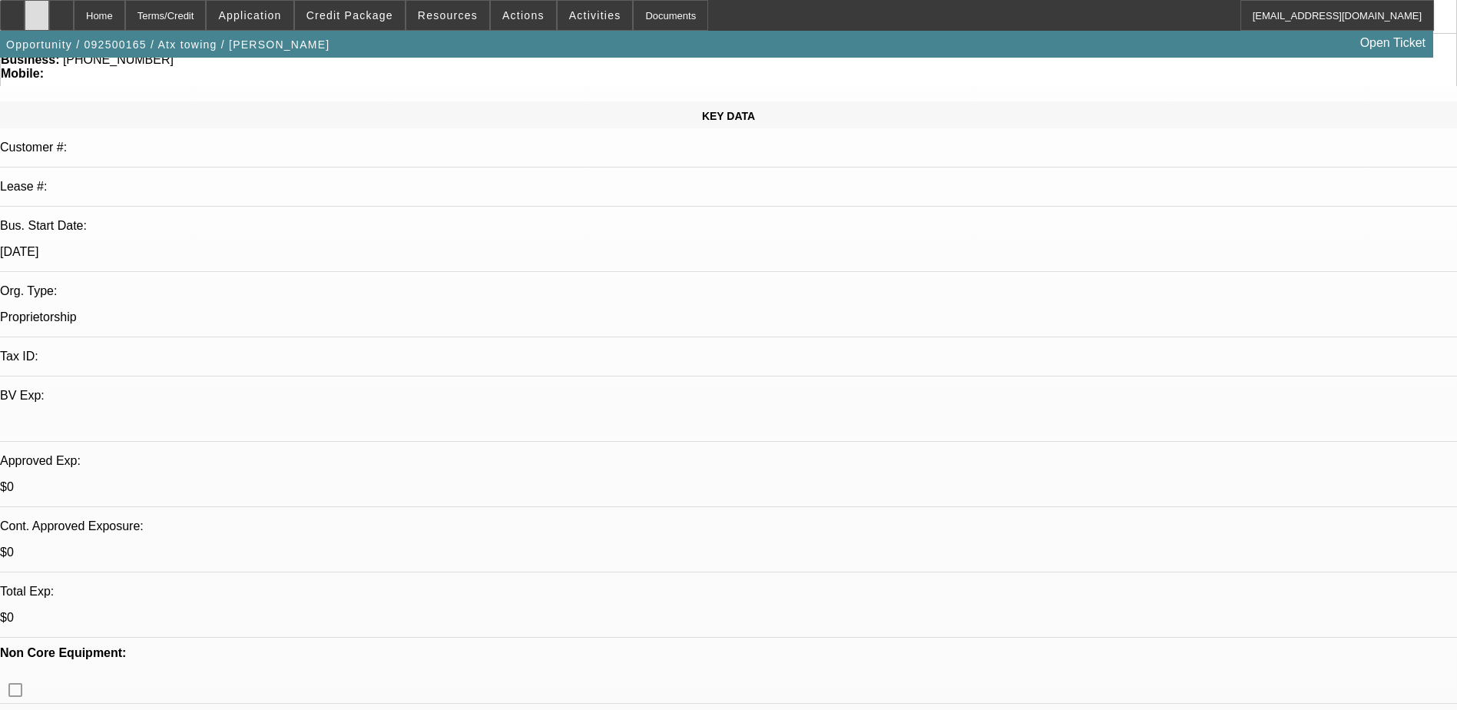
click at [49, 24] on div at bounding box center [37, 15] width 25 height 31
click at [74, 8] on div at bounding box center [61, 15] width 25 height 31
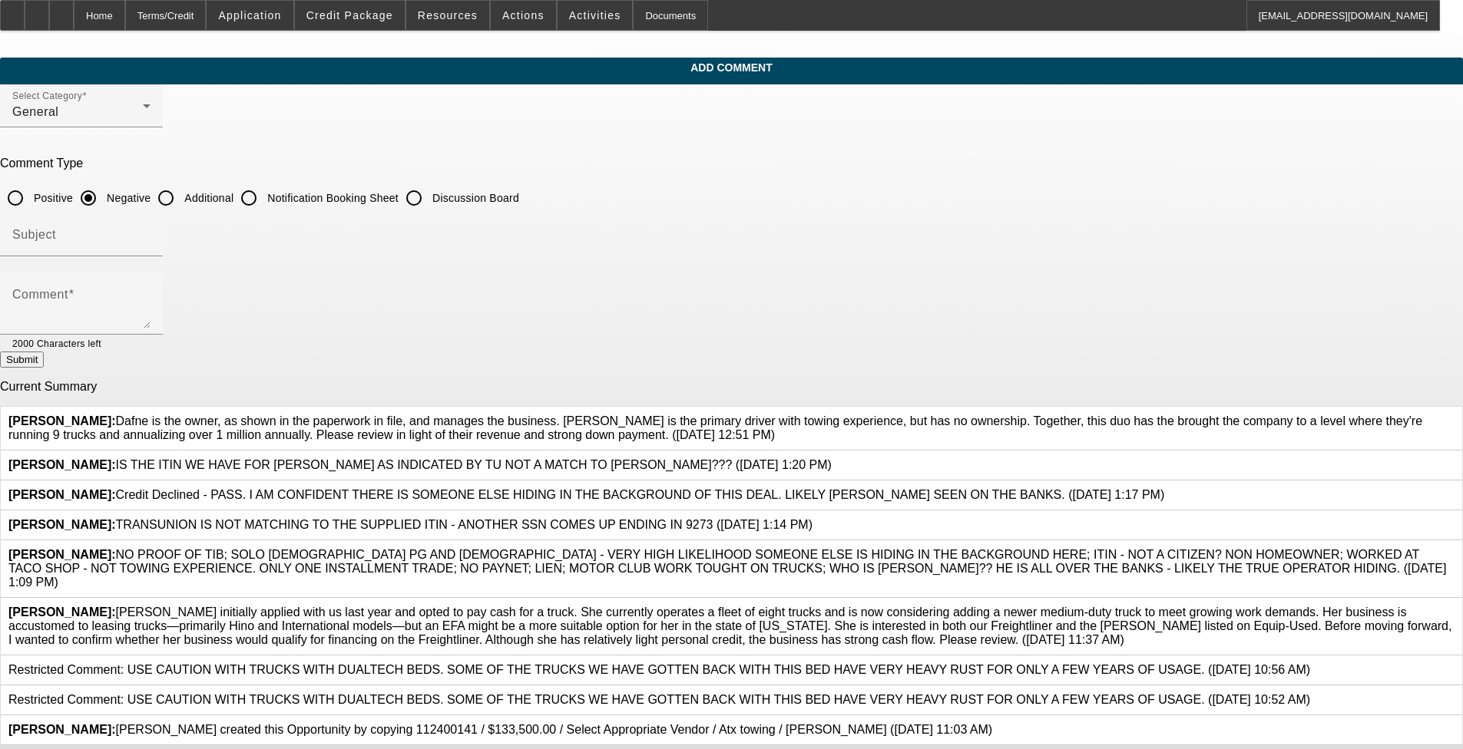
click at [613, 415] on icon at bounding box center [1454, 415] width 0 height 0
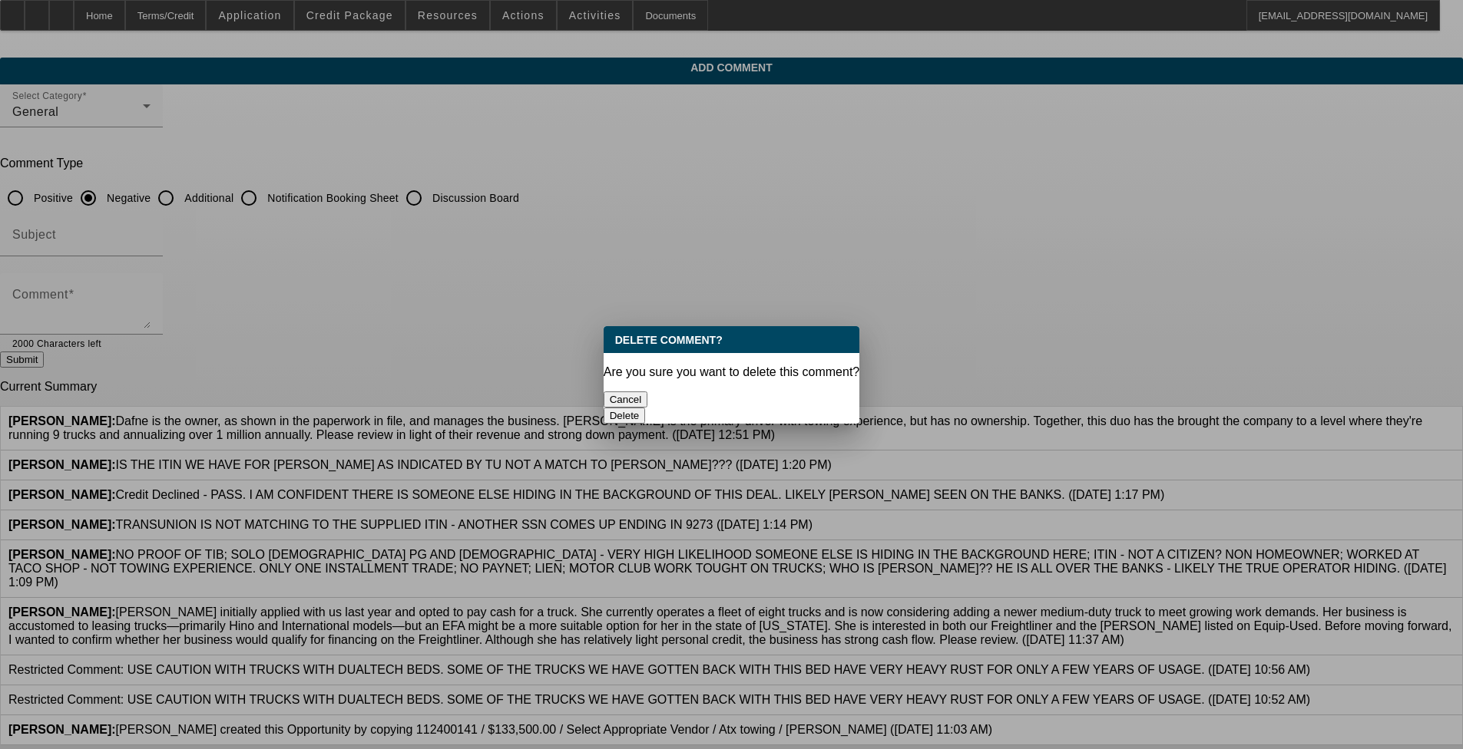
click at [613, 408] on button "Delete" at bounding box center [625, 416] width 42 height 16
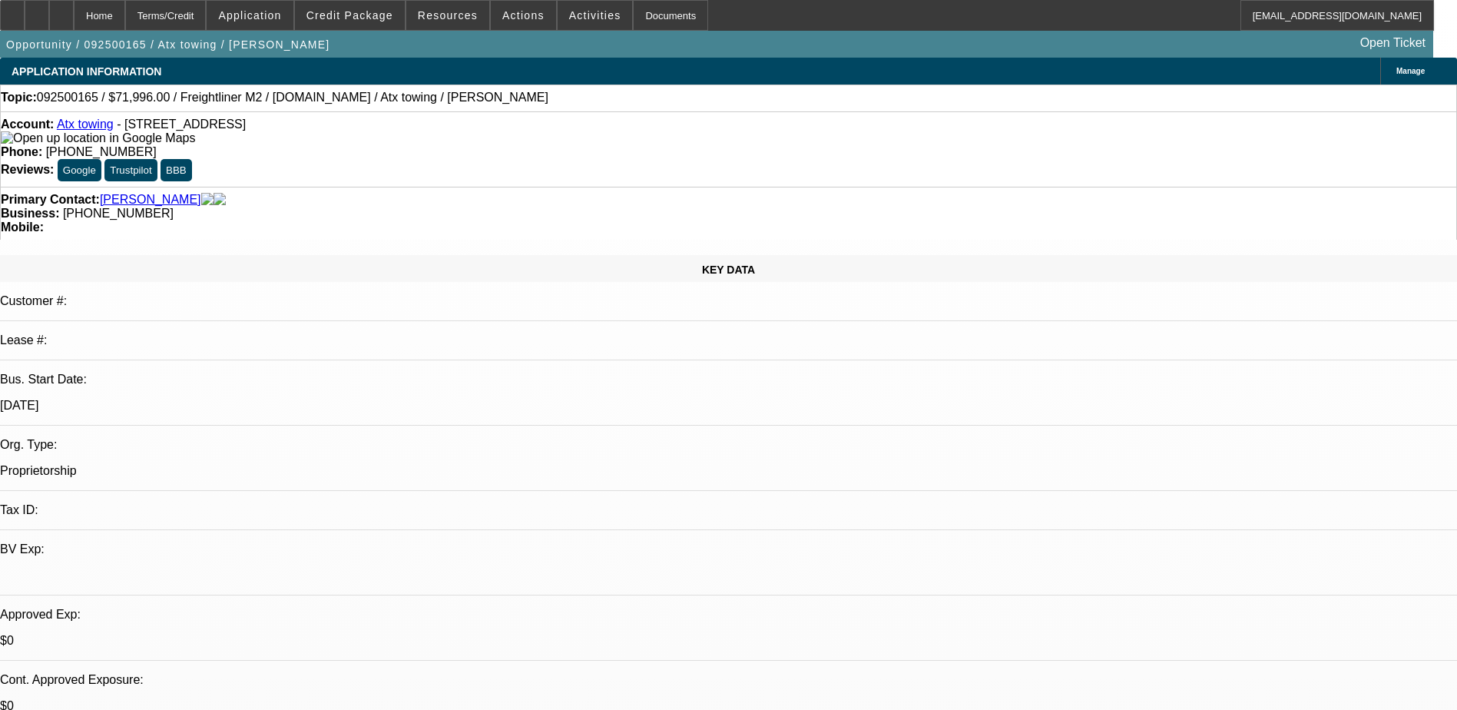
select select "0.2"
select select "2"
select select "0.2"
select select "17"
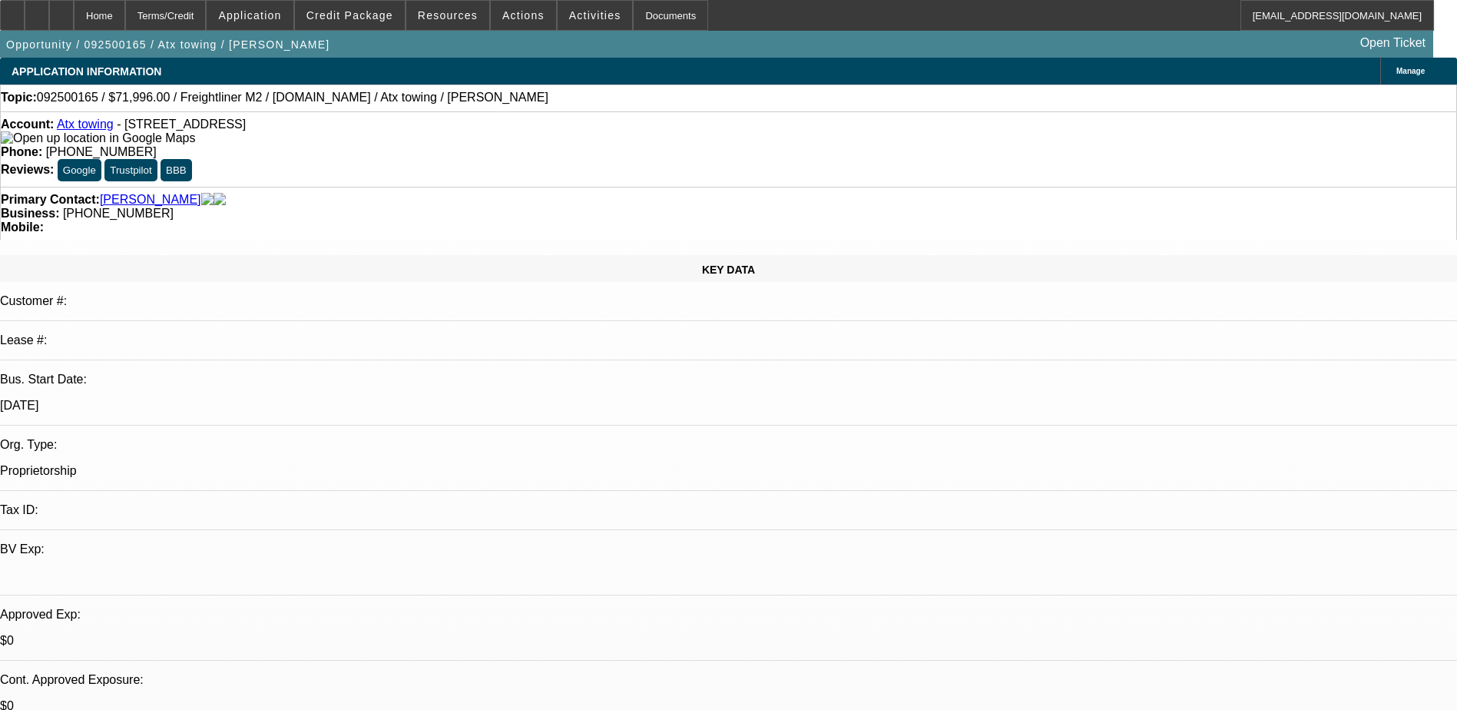
select select "0.15"
select select "2"
select select "0.2"
select select "17"
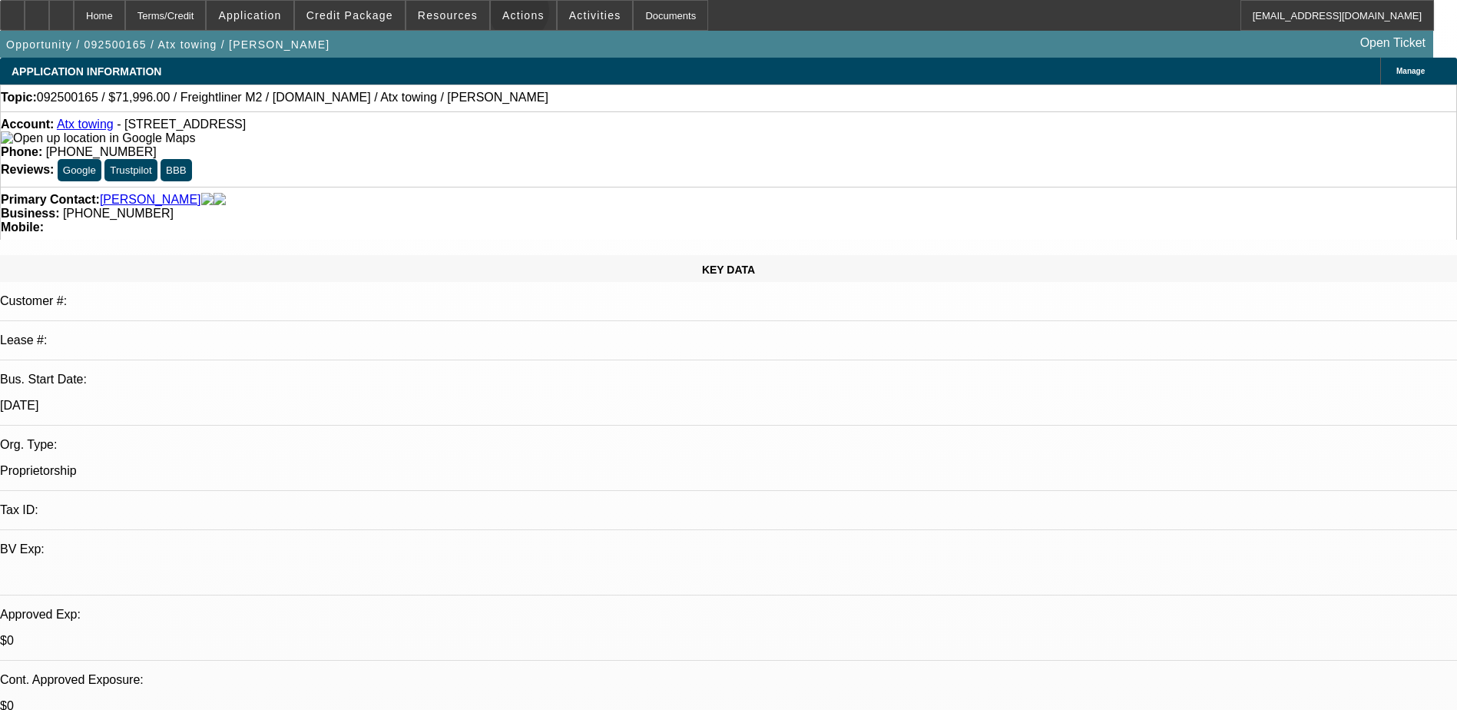
click at [512, 15] on span "Actions" at bounding box center [523, 15] width 42 height 12
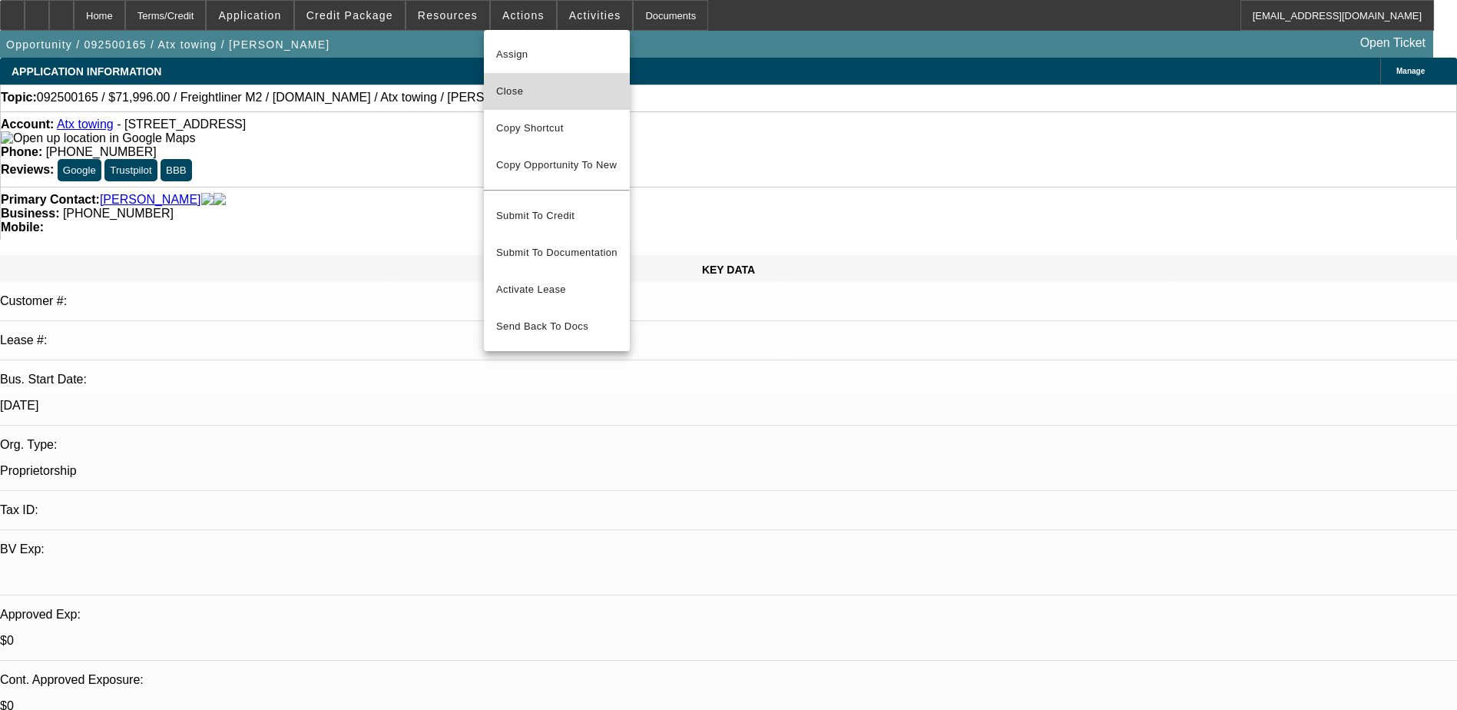
click at [531, 95] on span "Close" at bounding box center [556, 91] width 121 height 18
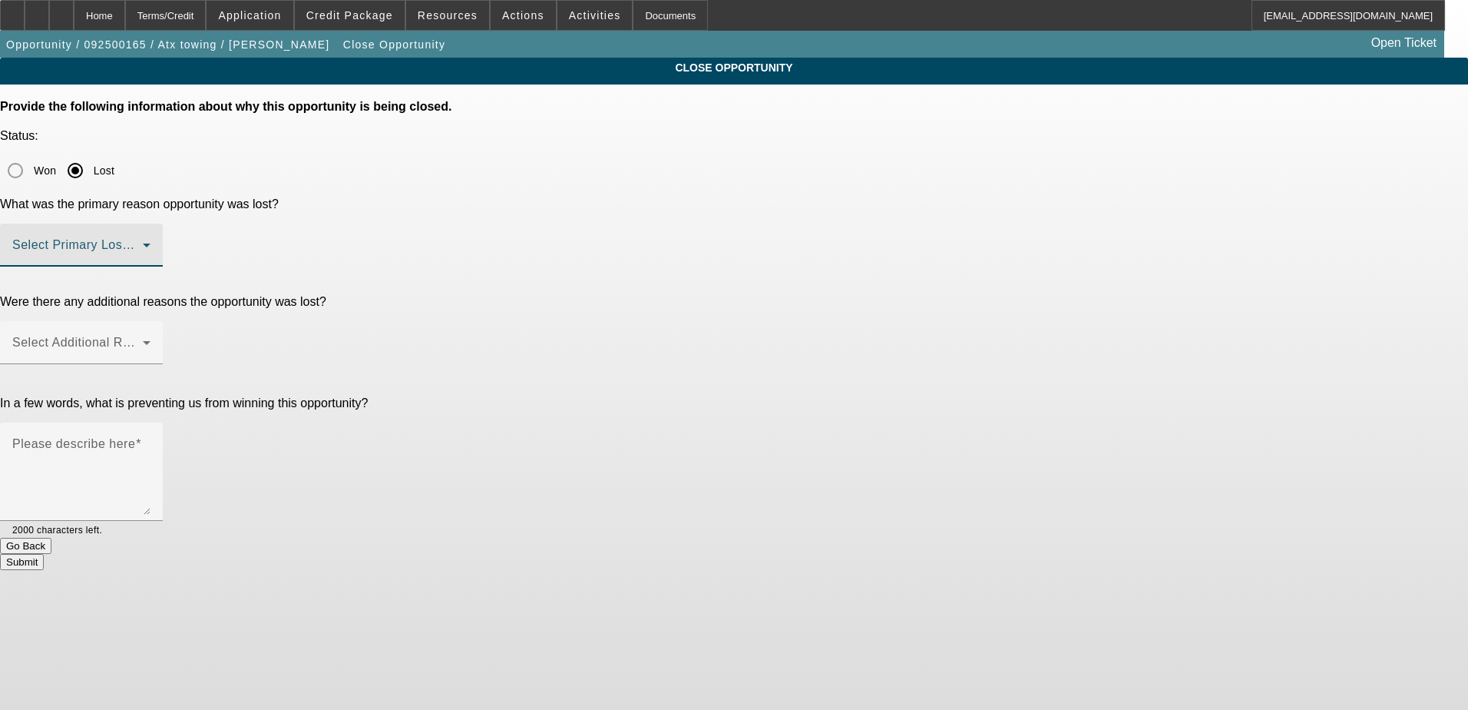
click at [143, 242] on span at bounding box center [77, 251] width 131 height 18
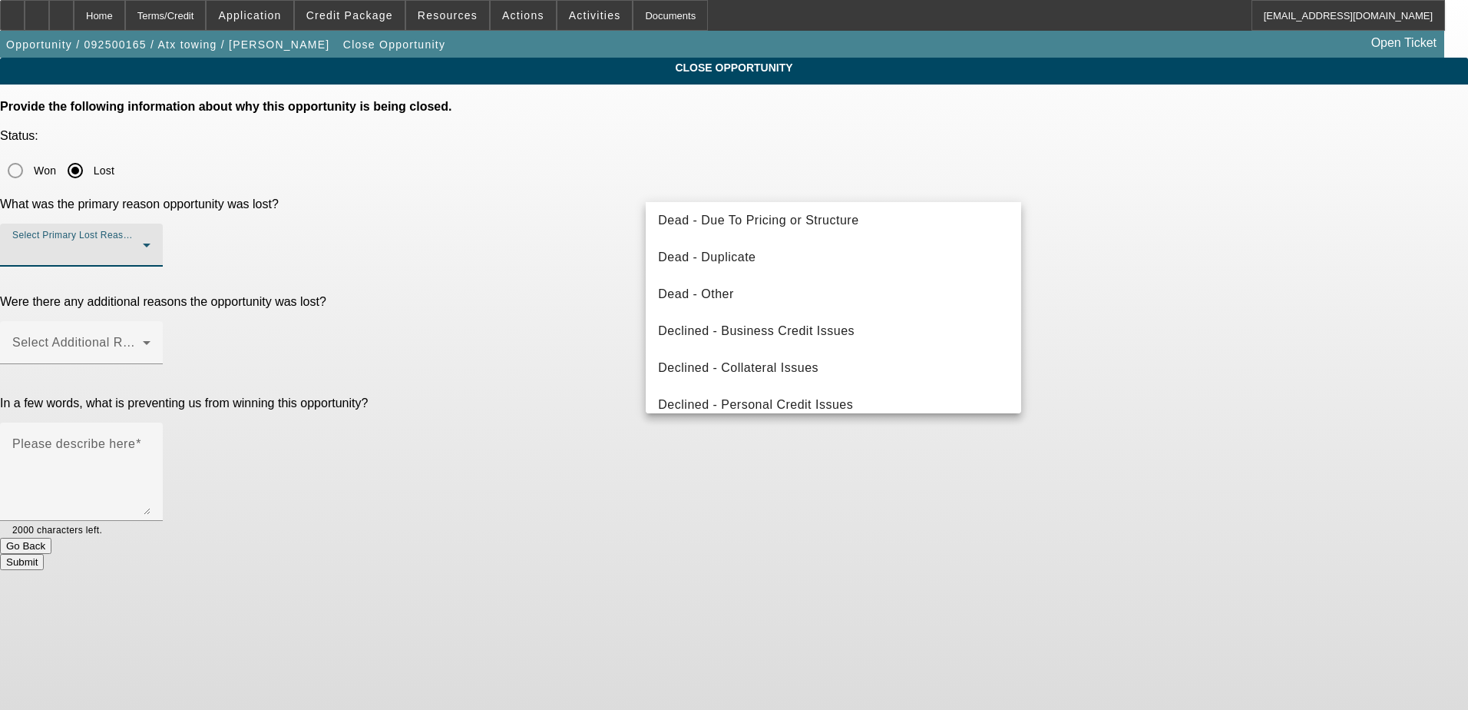
scroll to position [207, 0]
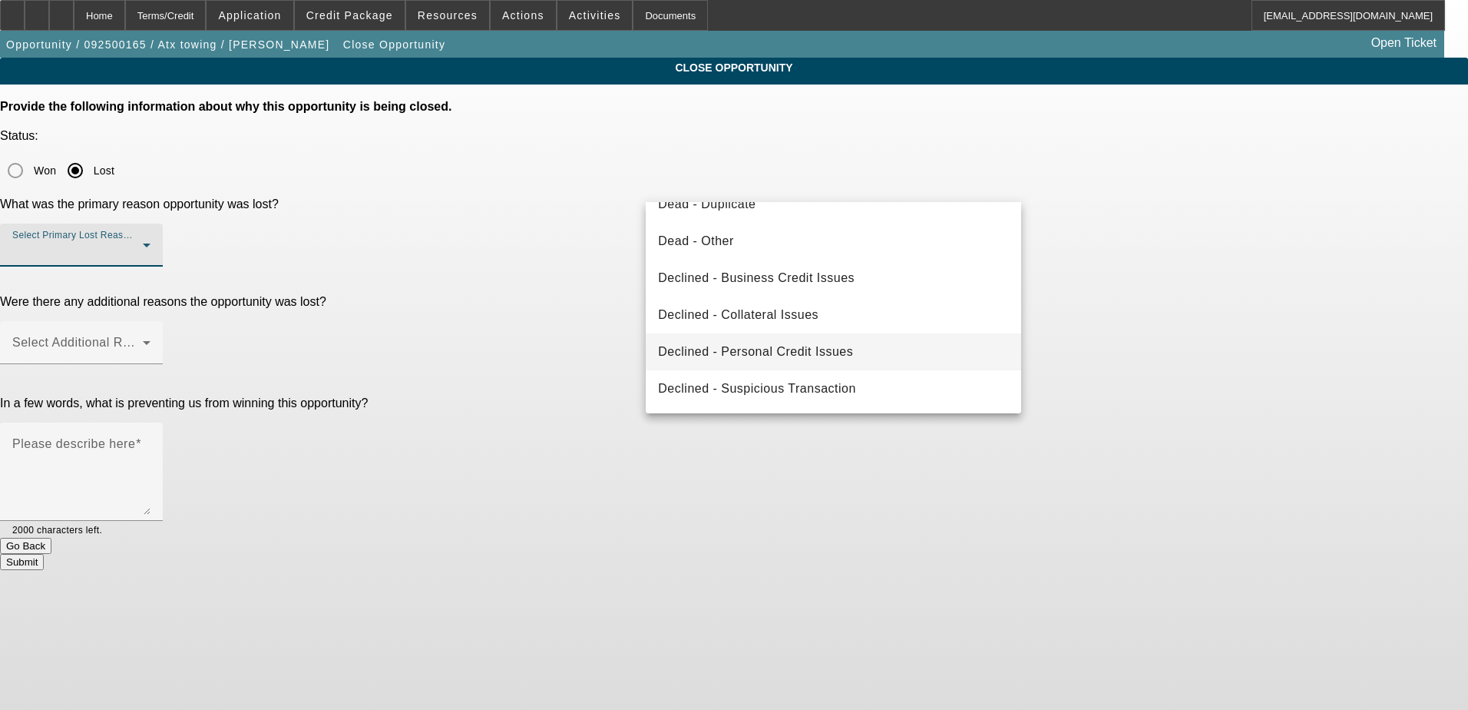
click at [760, 349] on span "Declined - Personal Credit Issues" at bounding box center [755, 351] width 195 height 18
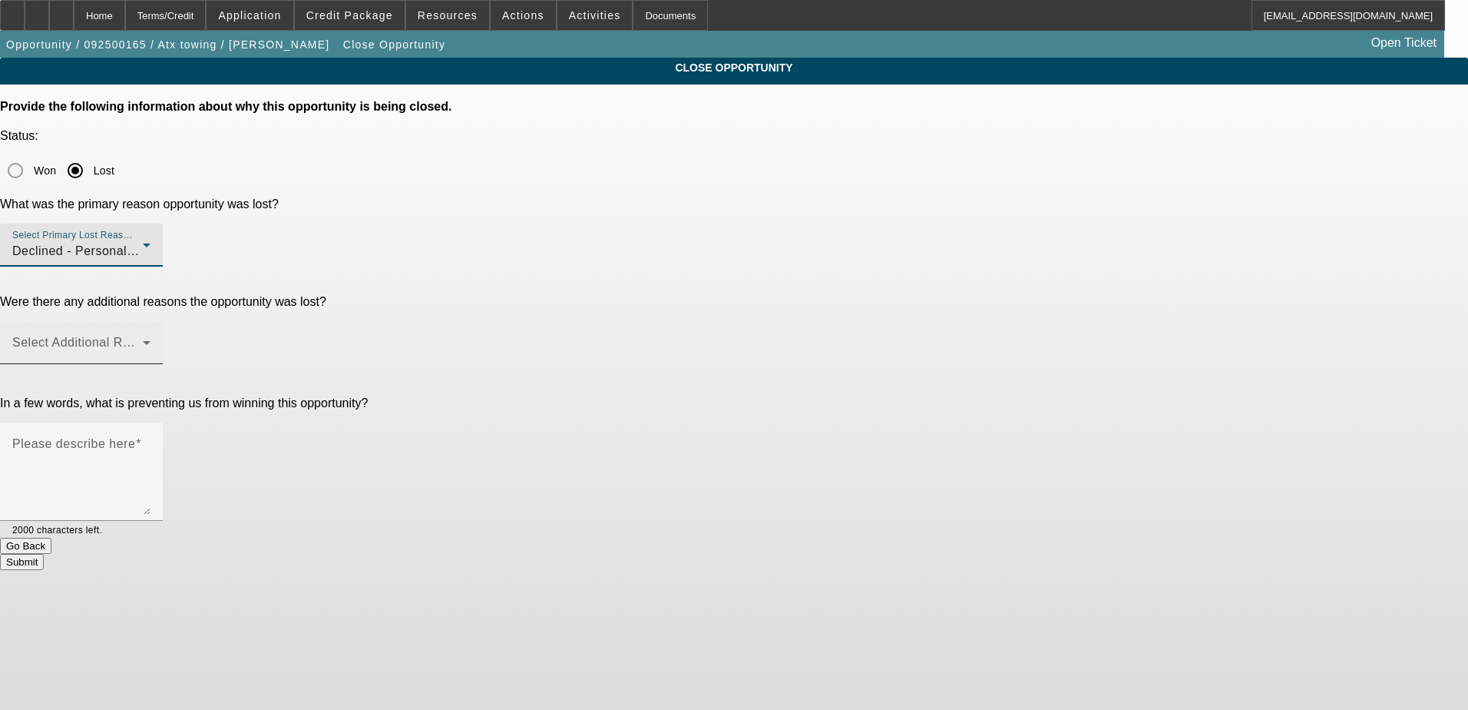
click at [143, 339] on span at bounding box center [77, 348] width 131 height 18
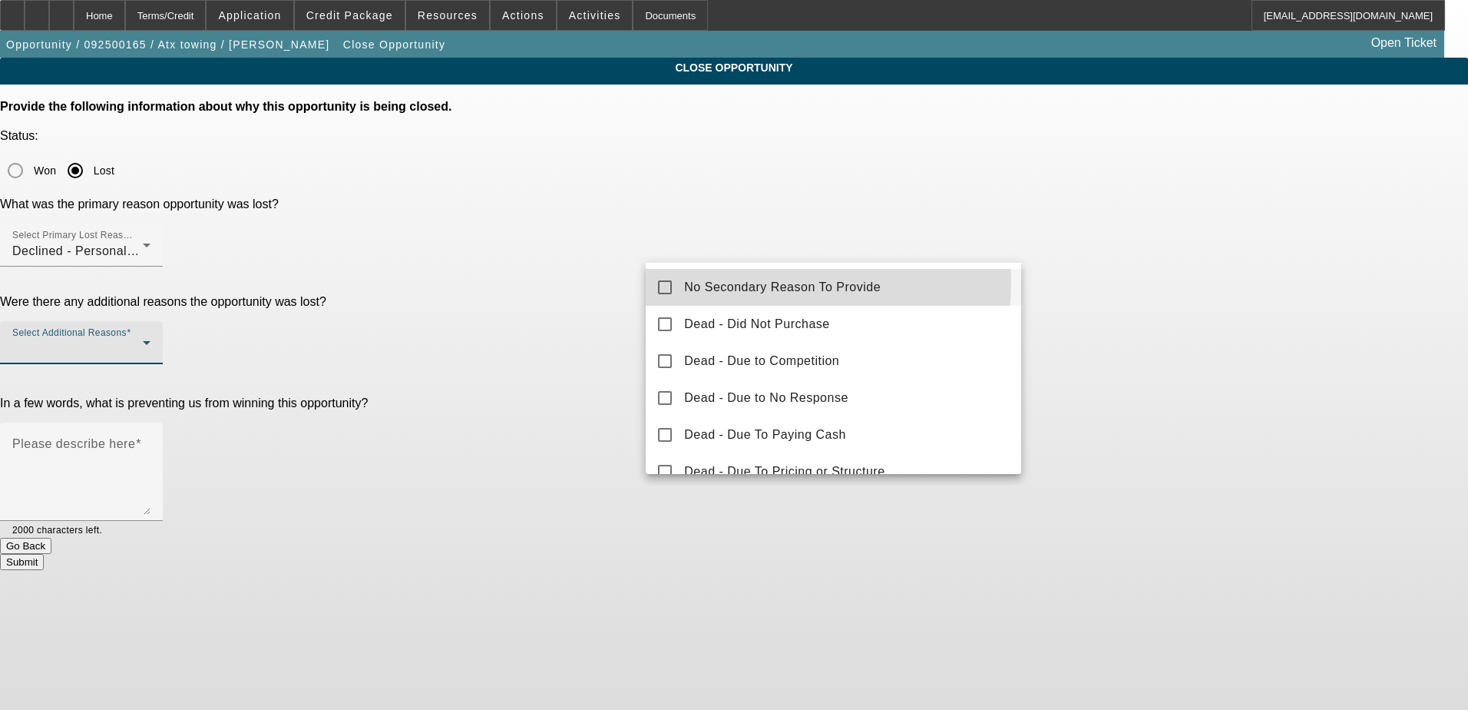
click at [776, 282] on span "No Secondary Reason To Provide" at bounding box center [782, 287] width 197 height 18
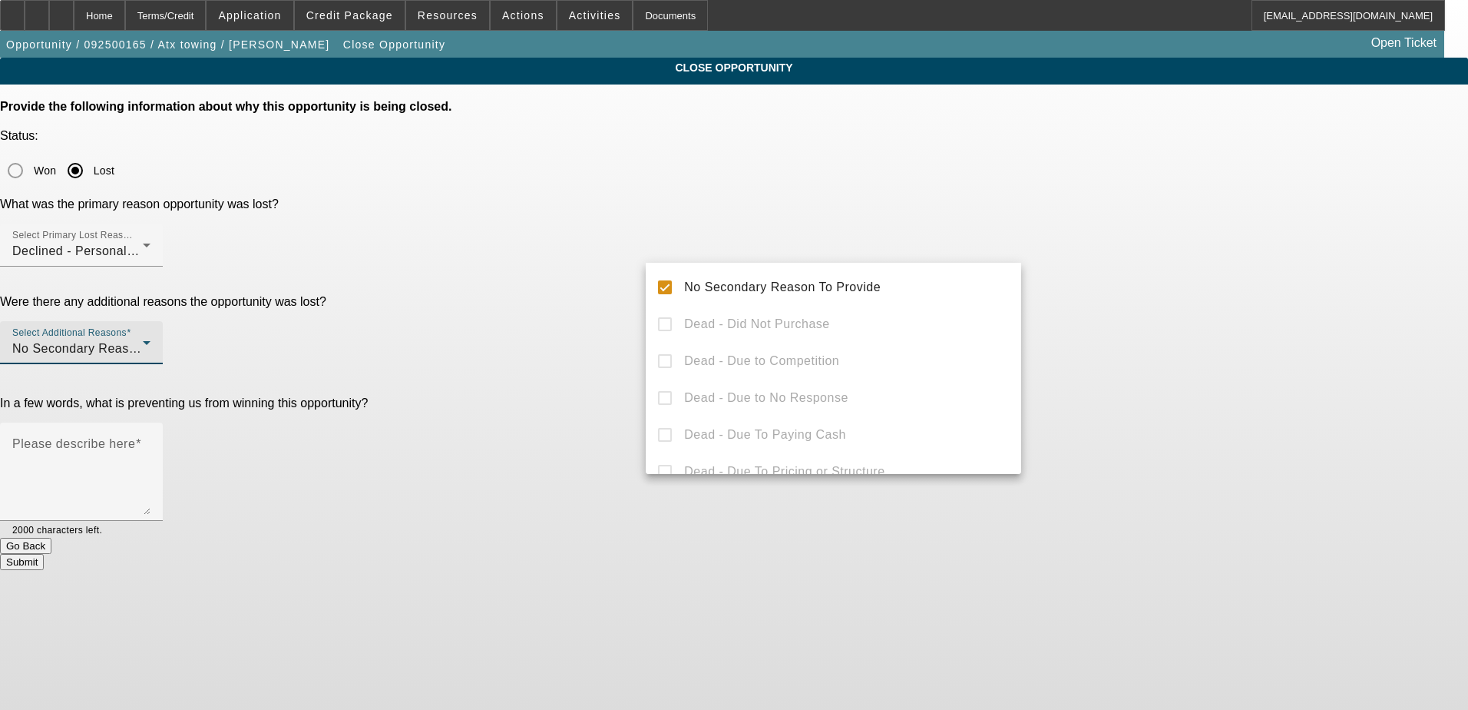
click at [626, 355] on div at bounding box center [734, 355] width 1468 height 710
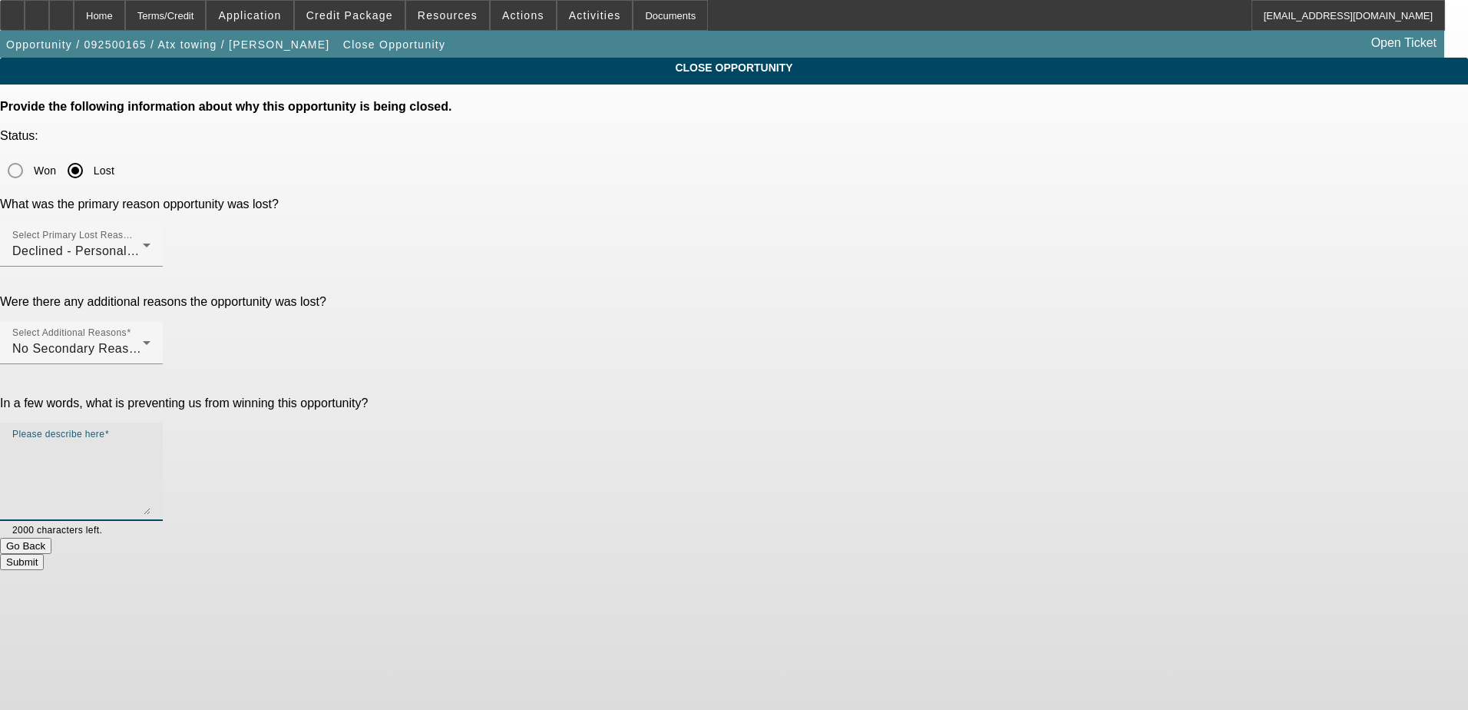
click at [151, 441] on textarea "Please describe here" at bounding box center [81, 478] width 138 height 74
type textarea "poor credit"
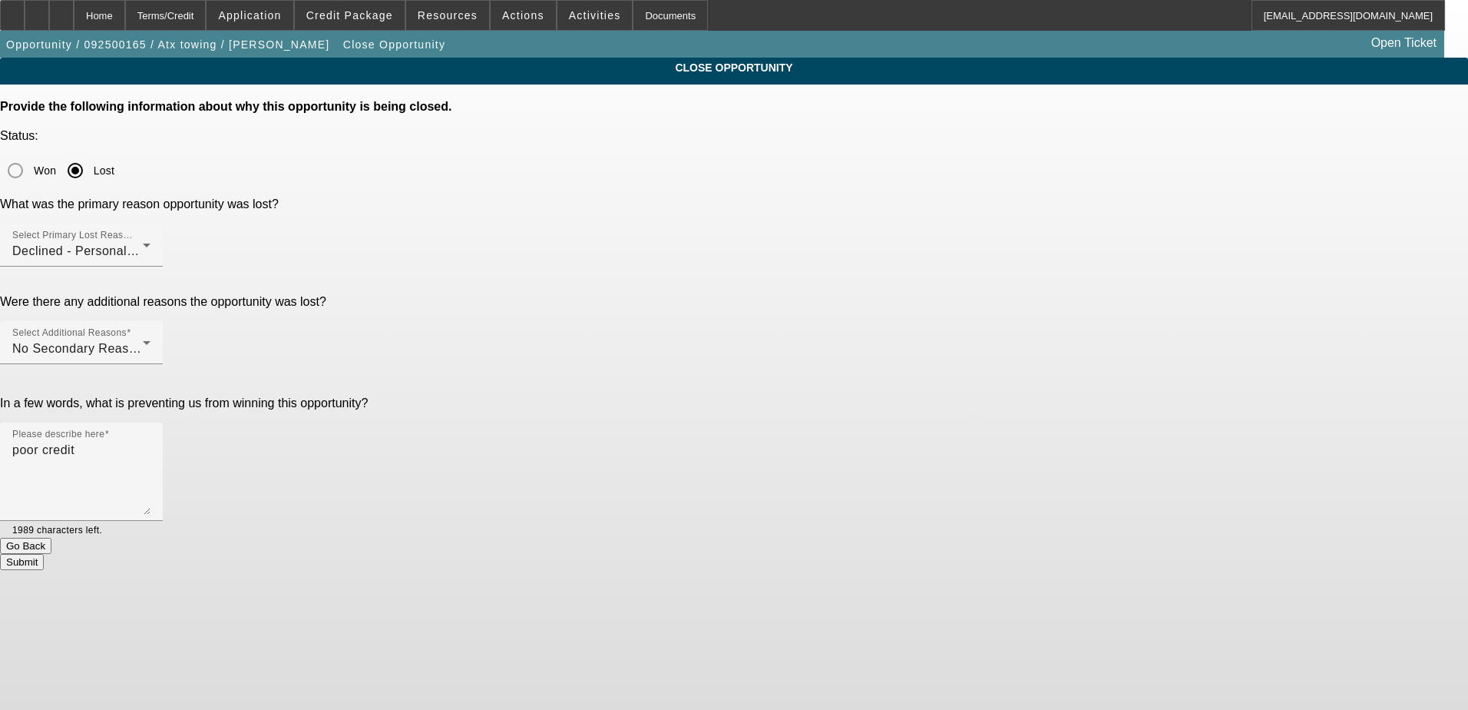
click at [44, 554] on button "Submit" at bounding box center [22, 562] width 44 height 16
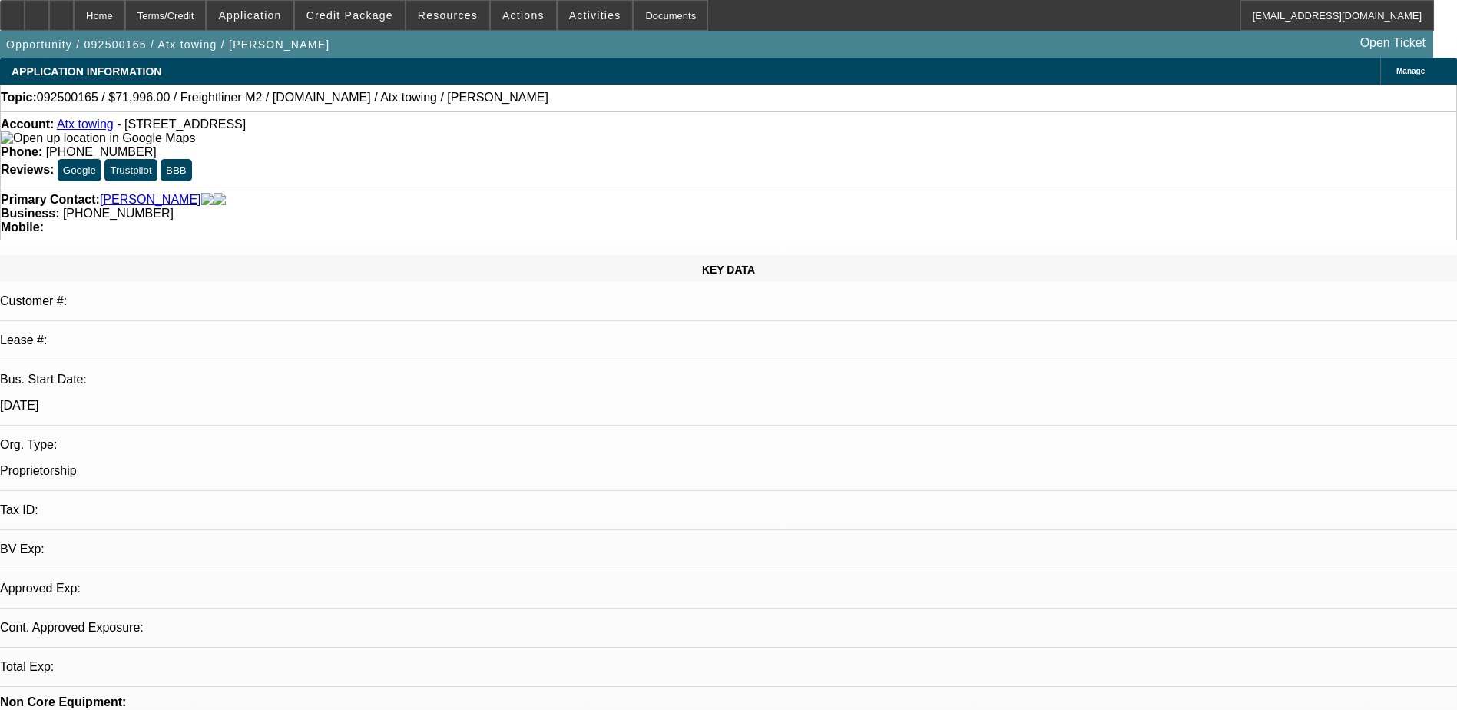
select select "0.2"
select select "2"
select select "0.2"
select select "0.15"
select select "2"
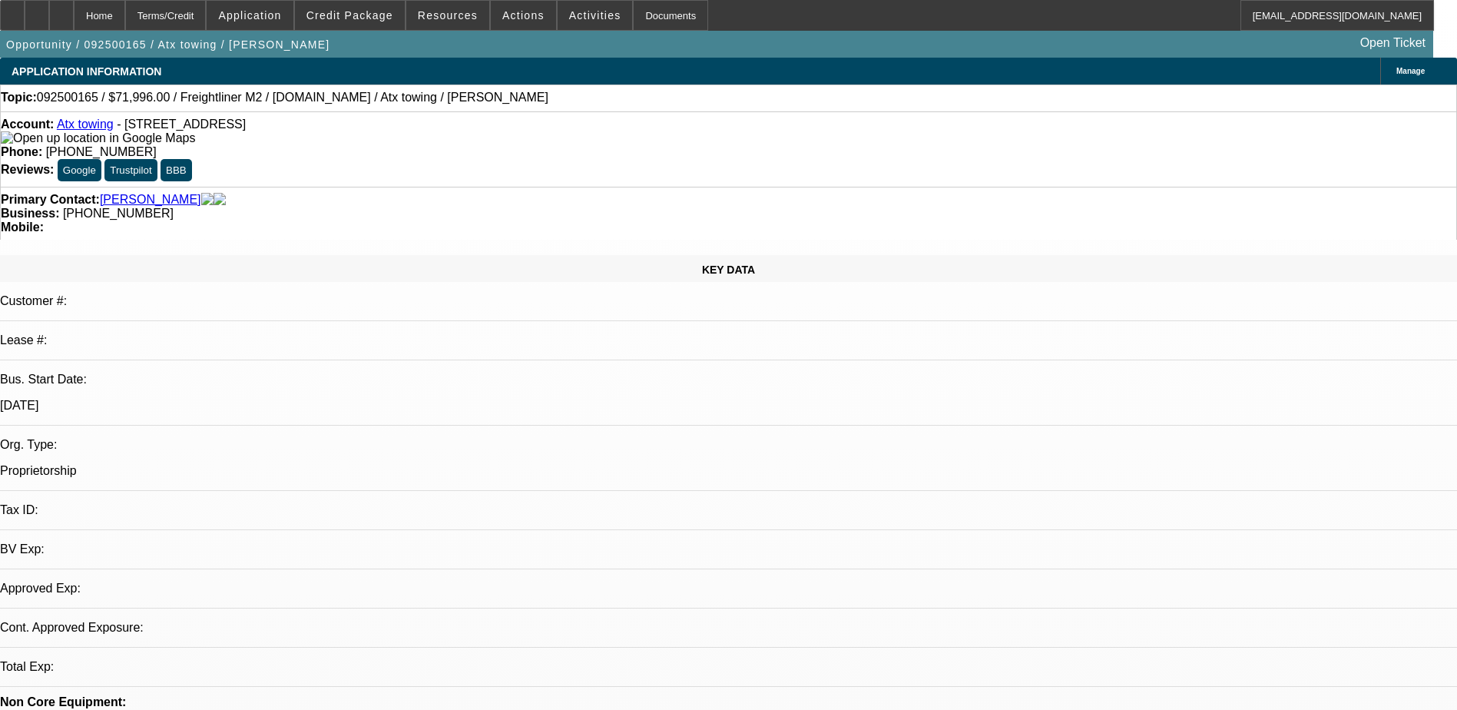
select select "0.2"
select select "1"
select select "2"
select select "17"
select select "1"
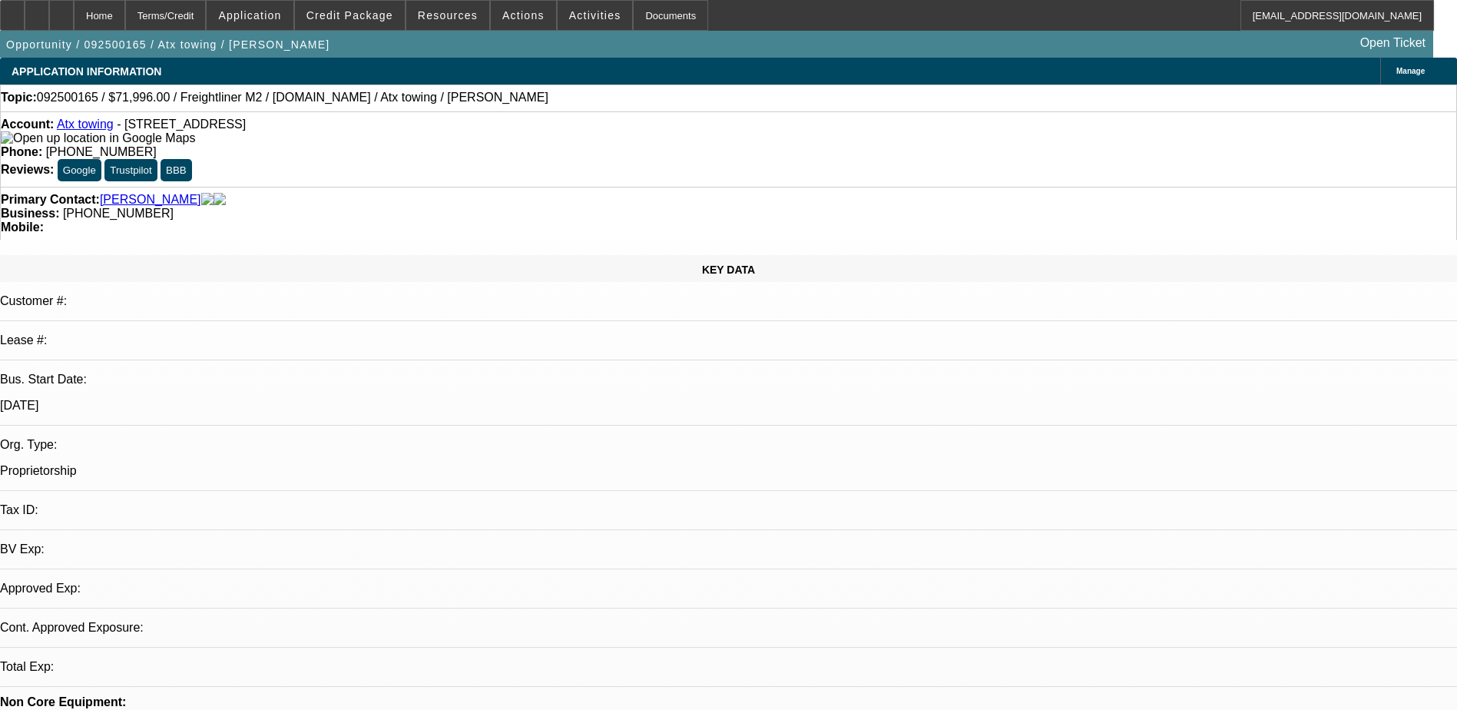
select select "2"
select select "17"
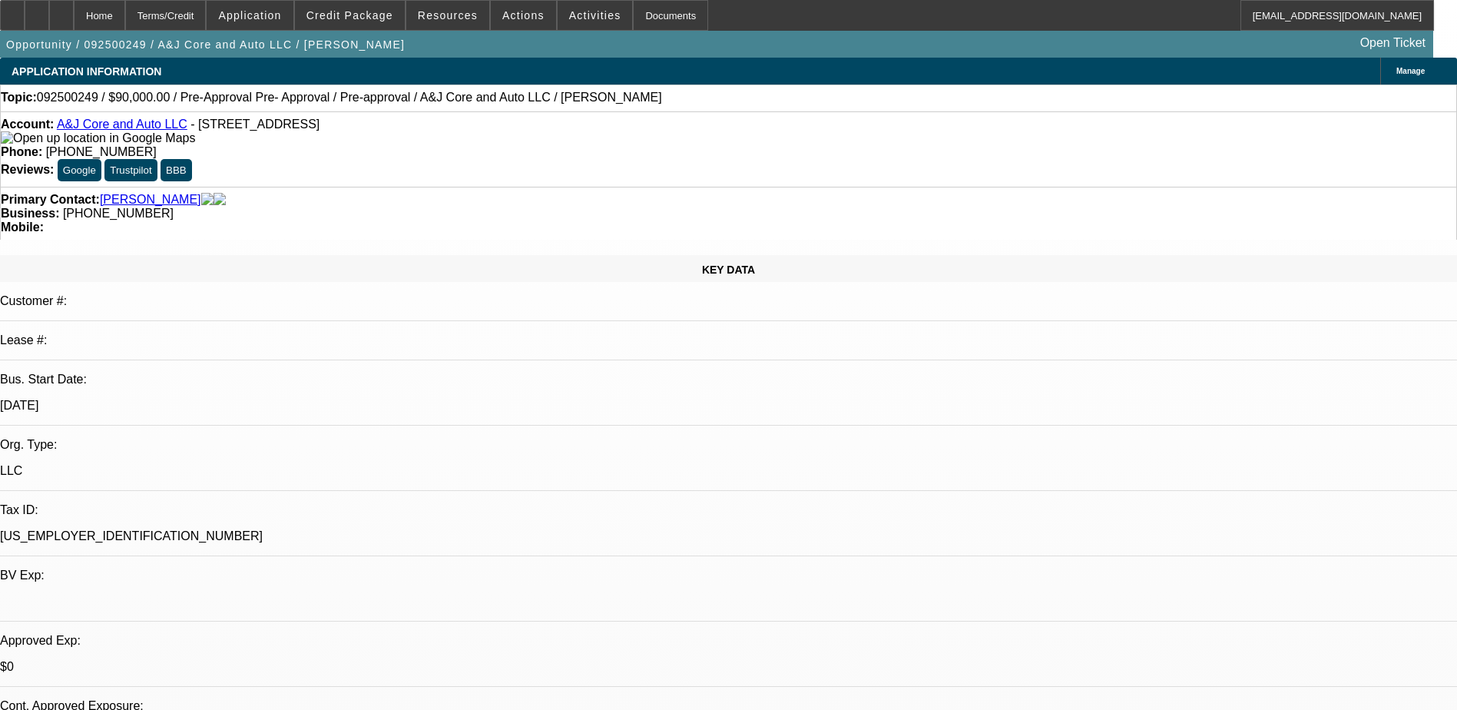
select select "0"
select select "2"
select select "0.1"
select select "1"
select select "2"
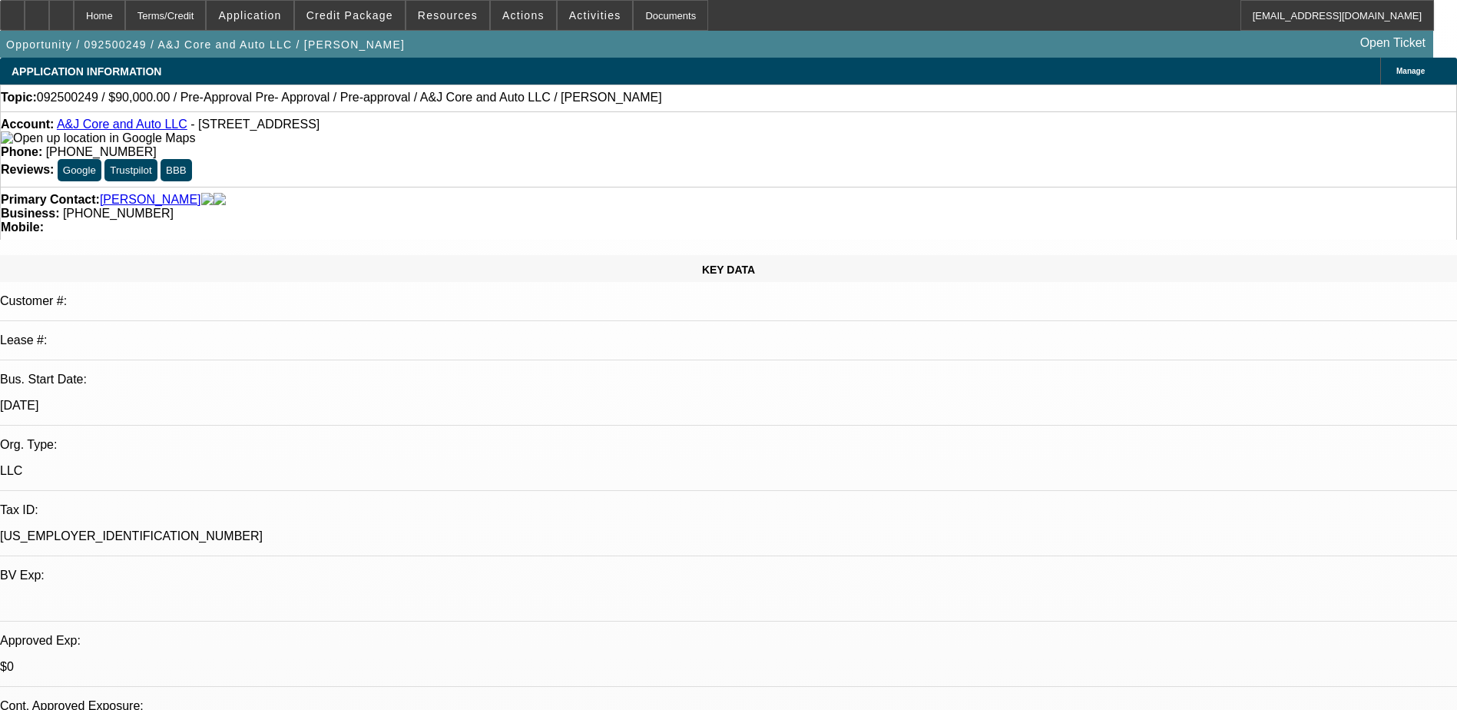
select select "4"
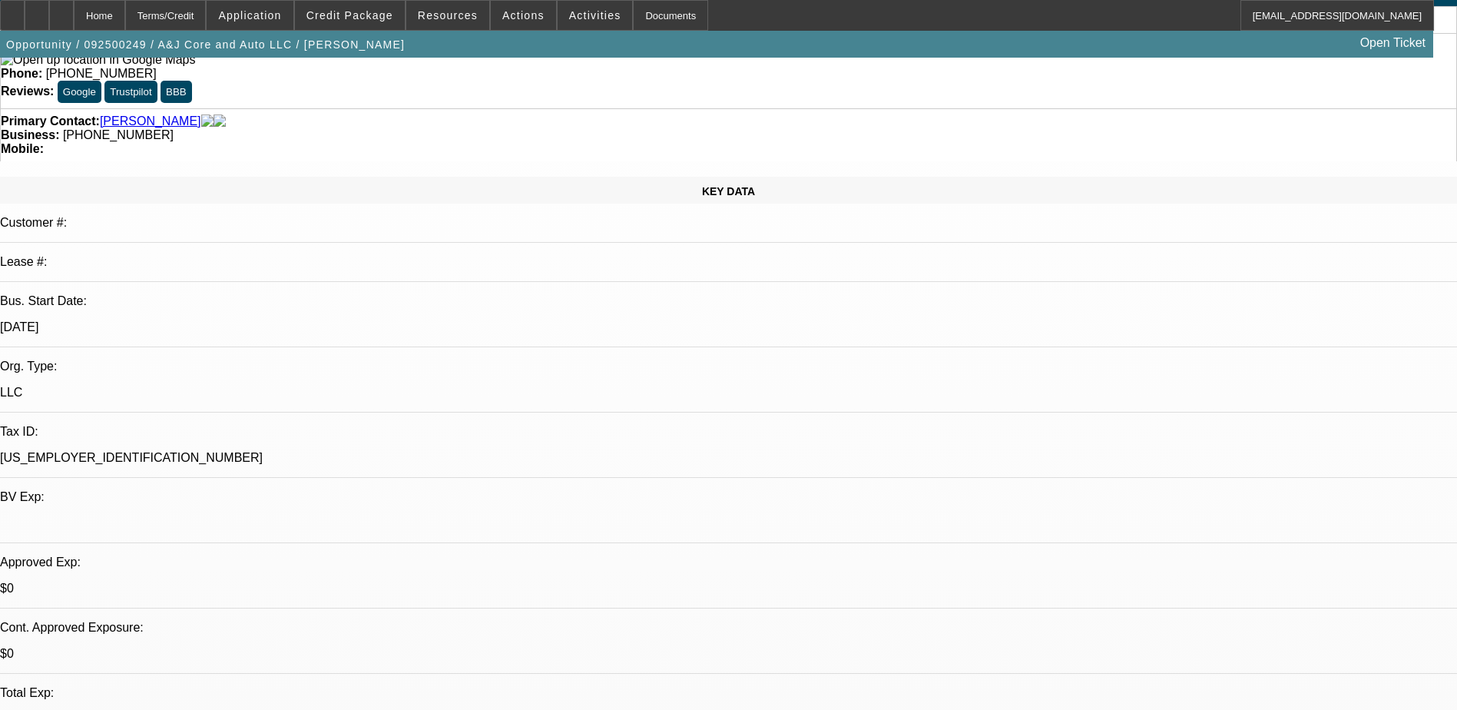
scroll to position [230, 0]
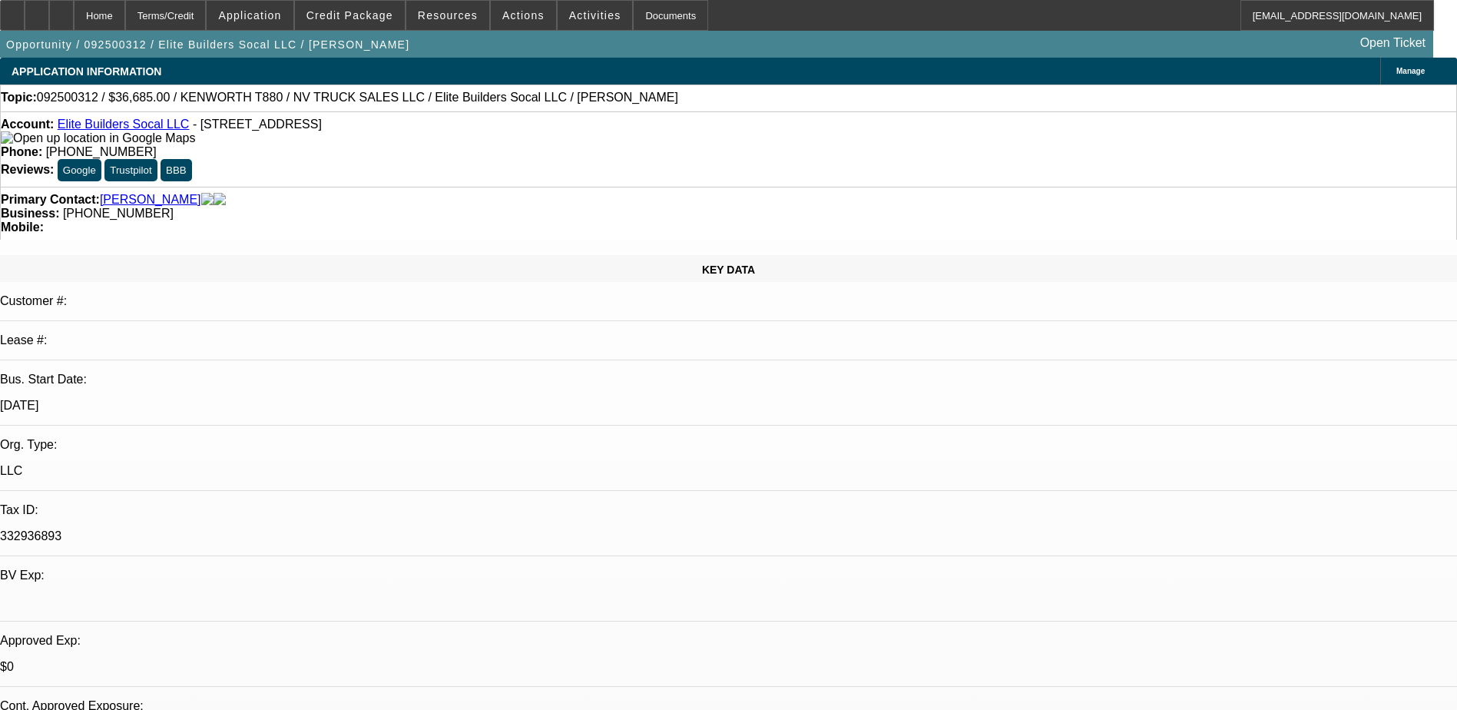
select select "0"
select select "2"
select select "0.1"
select select "4"
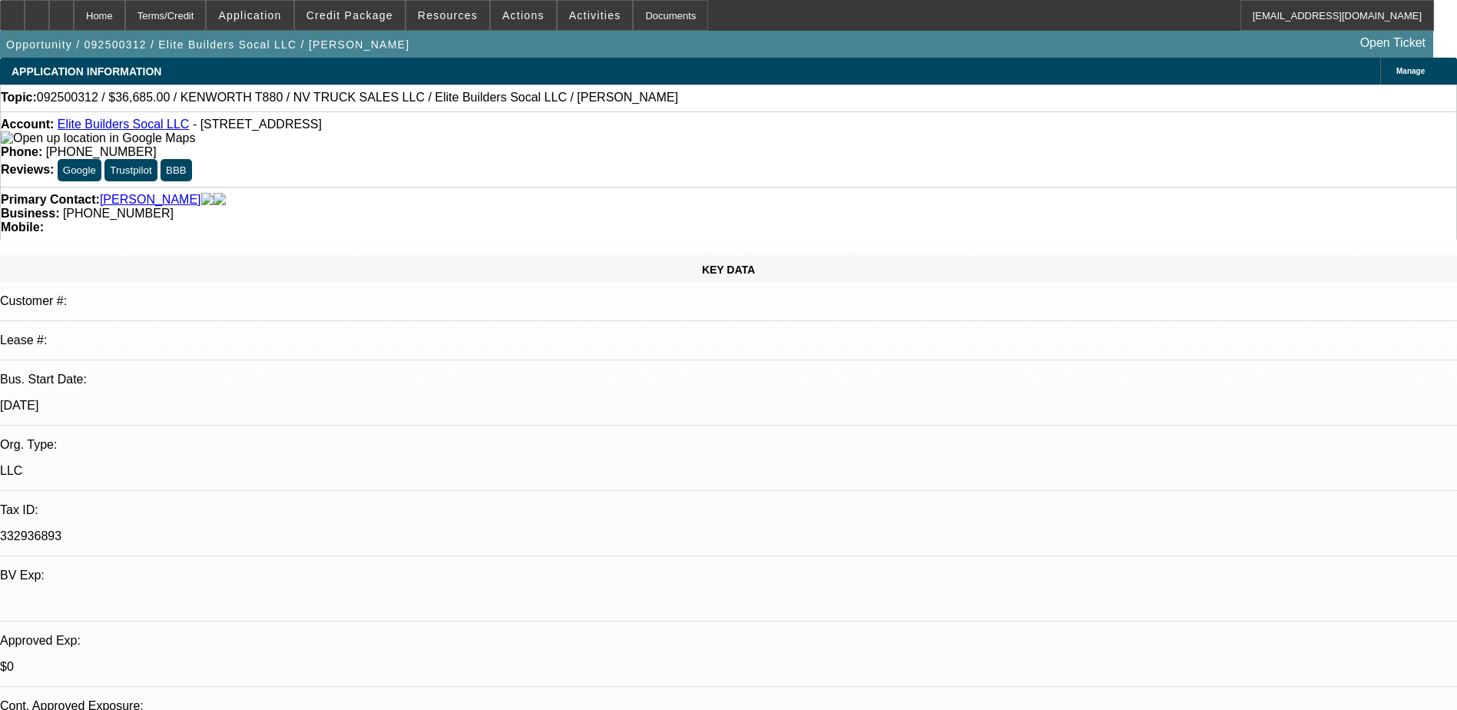
click at [514, 54] on div "Opportunity / 092500312 / Elite Builders Socal LLC / Garcia, Jennette Open Tick…" at bounding box center [716, 44] width 1433 height 27
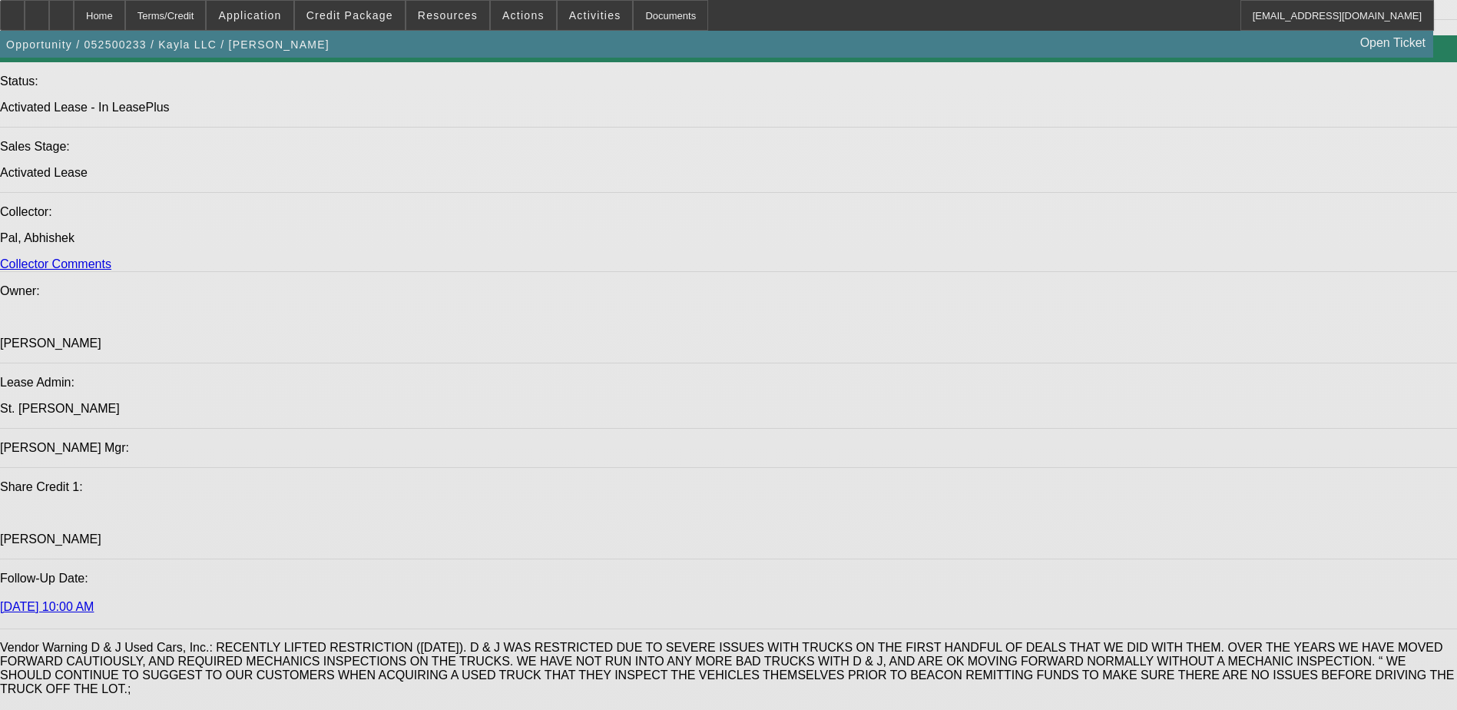
select select "0"
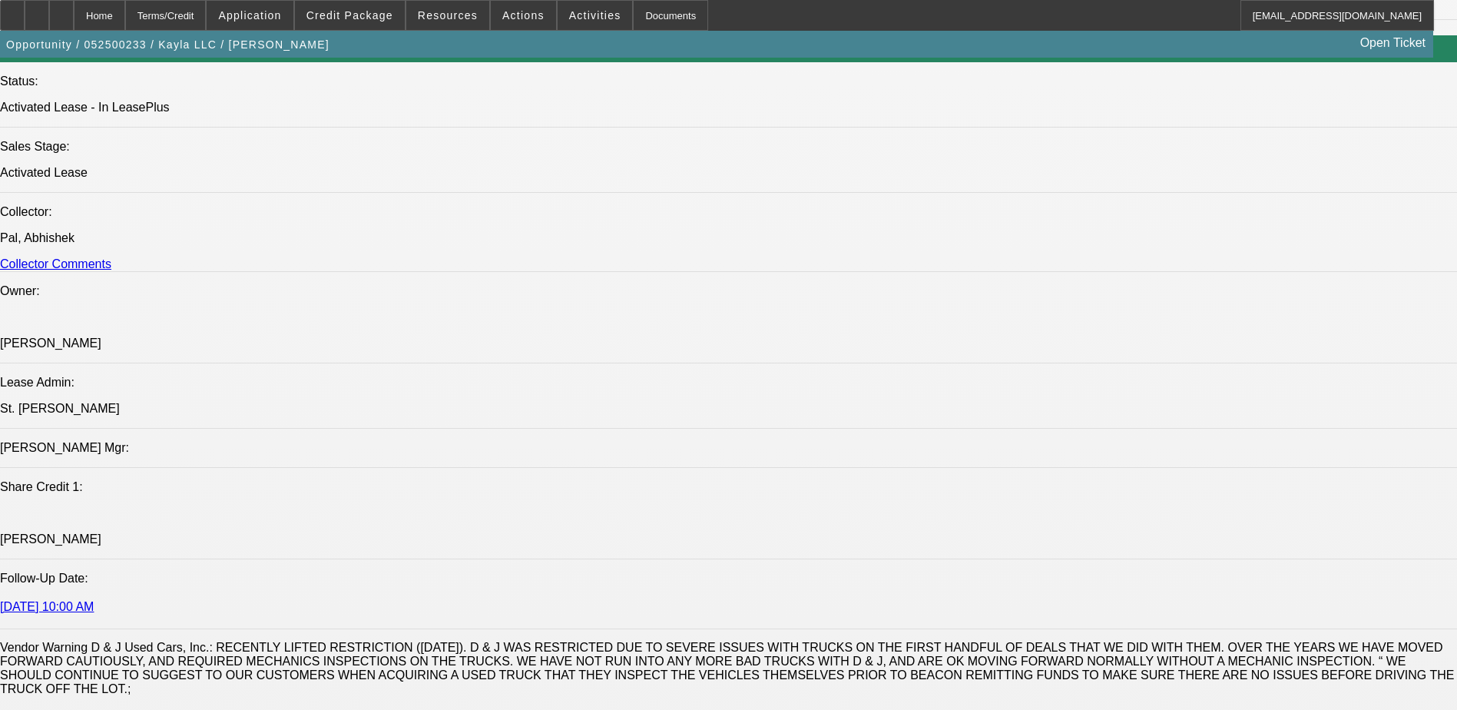
select select "2"
select select "0.1"
select select "0"
select select "2"
select select "0.1"
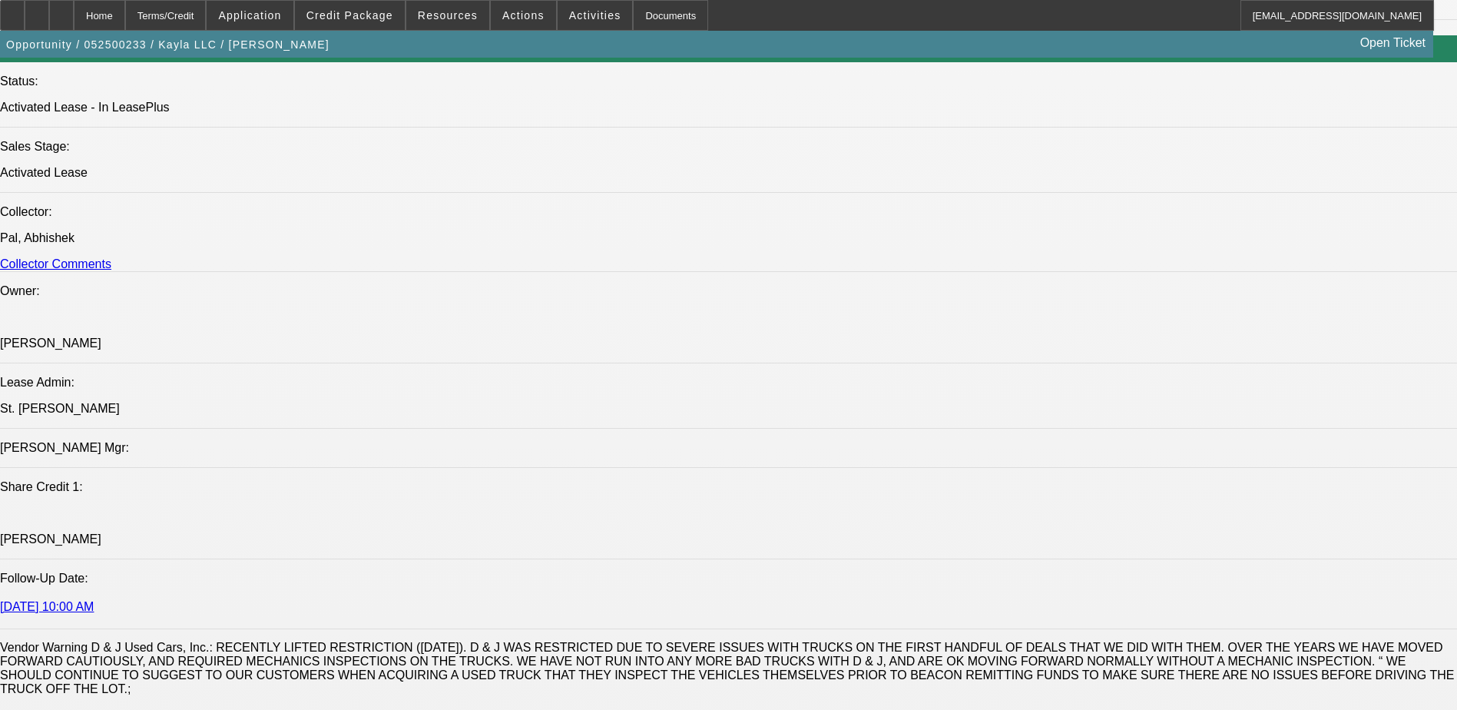
select select "0"
select select "2"
select select "0.1"
select select "0"
select select "2"
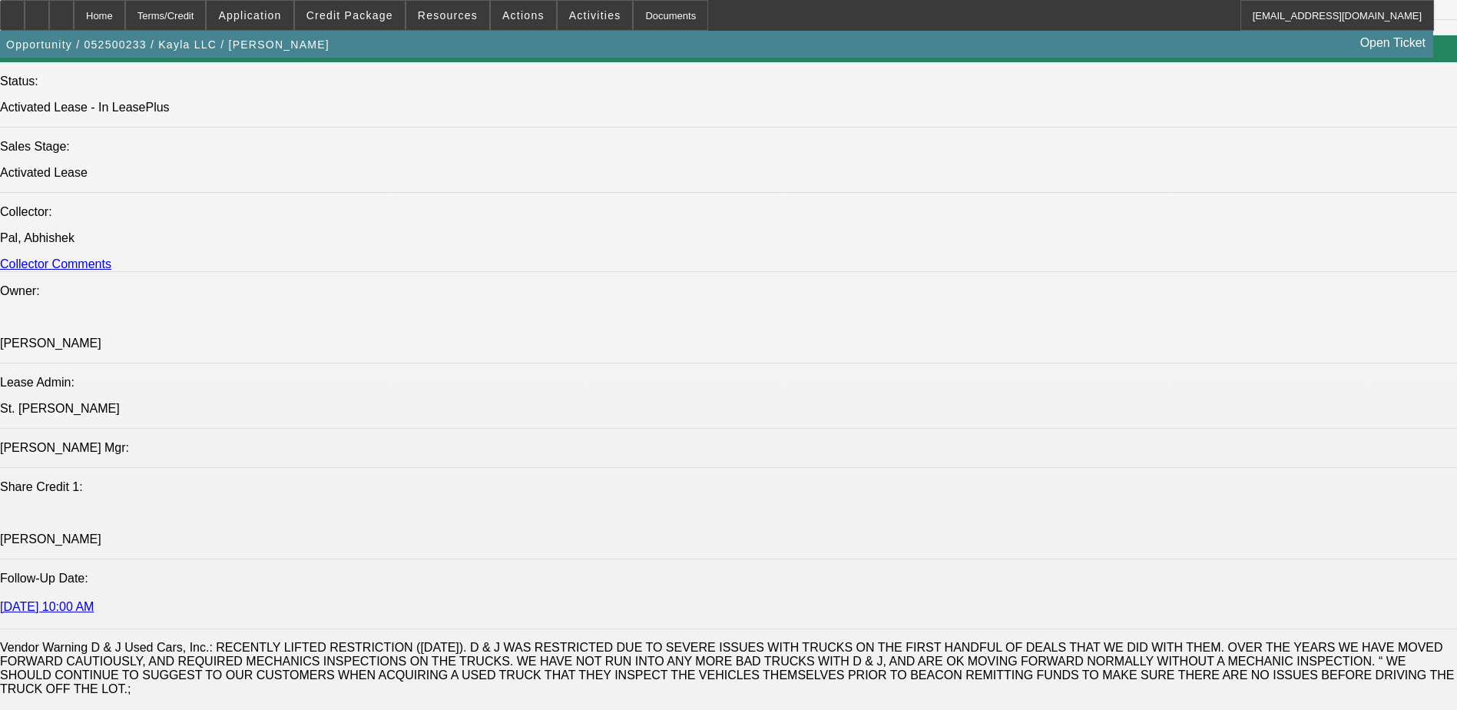
select select "0.1"
select select "1"
select select "2"
select select "4"
select select "1"
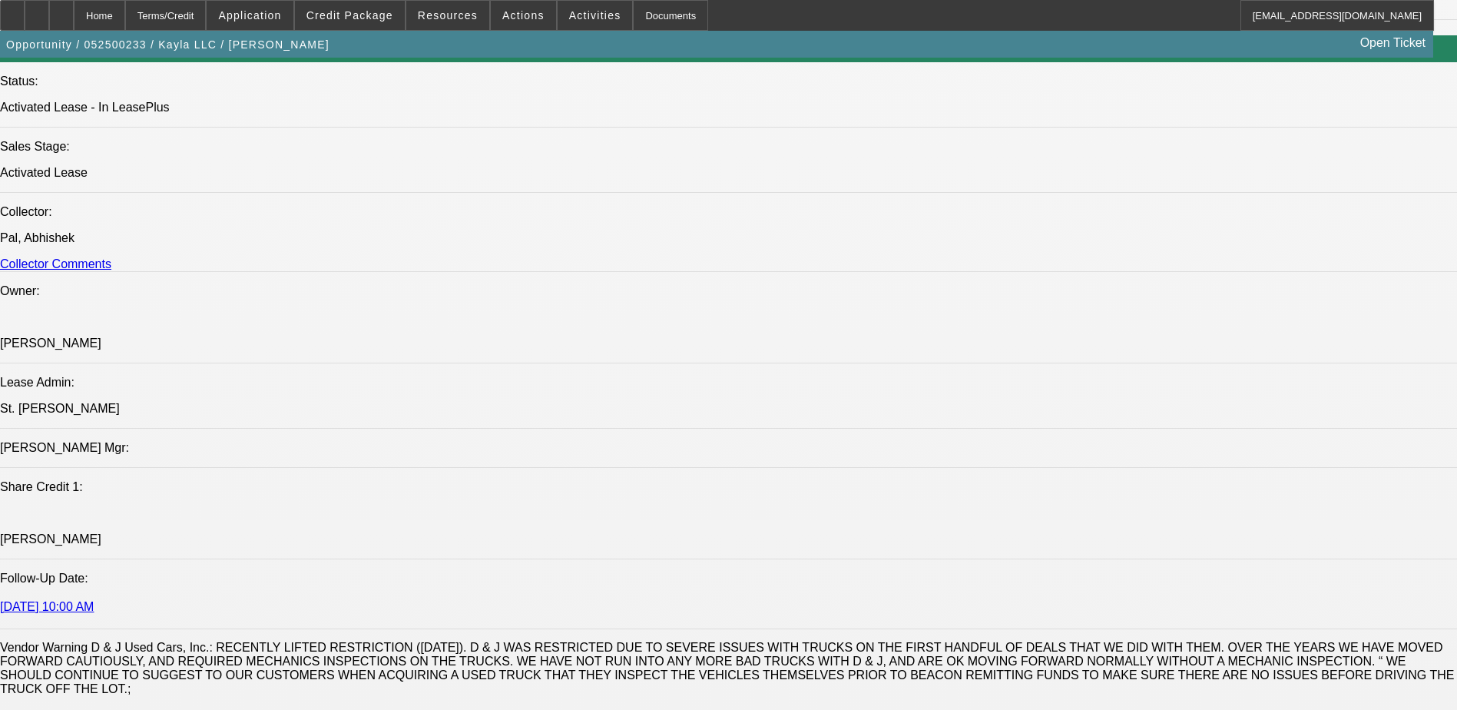
select select "2"
select select "4"
select select "1"
select select "2"
select select "4"
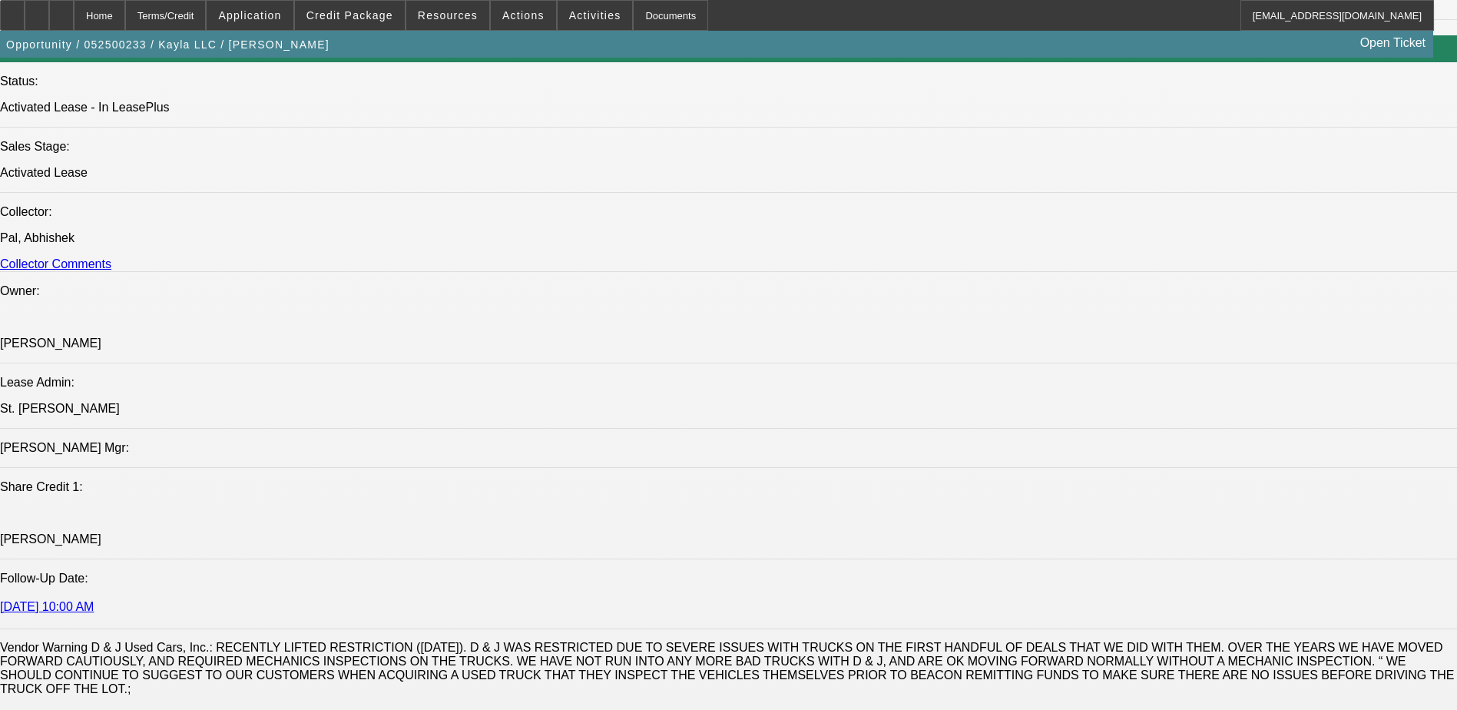
select select "1"
select select "2"
select select "4"
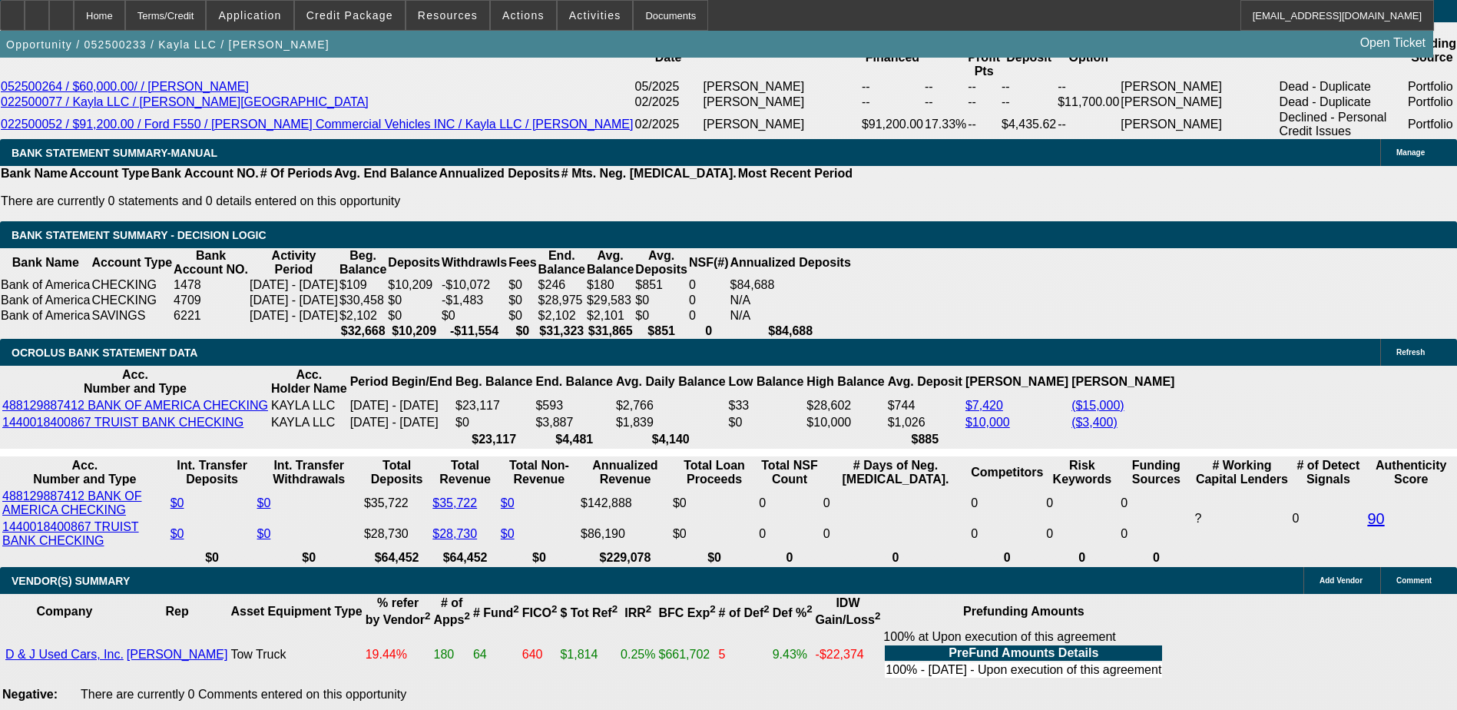
scroll to position [2995, 0]
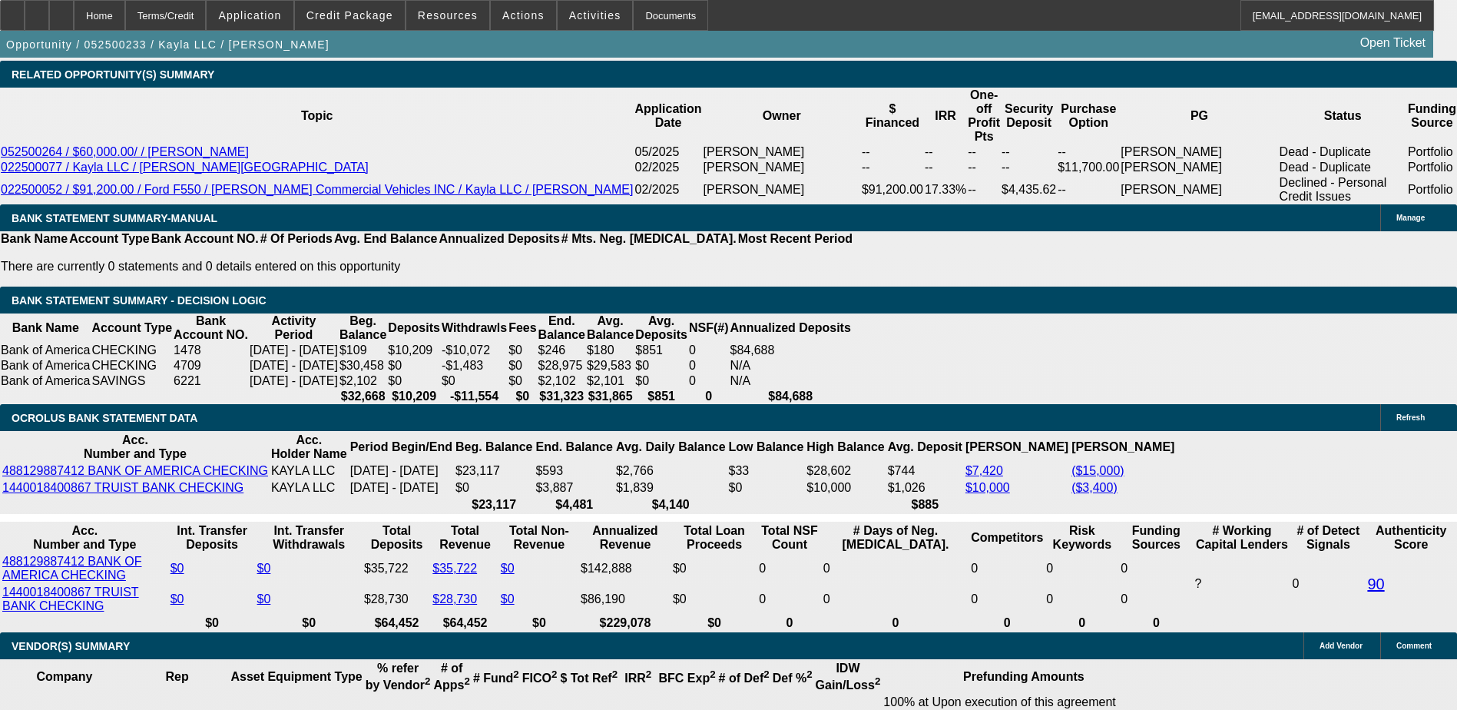
scroll to position [2918, 0]
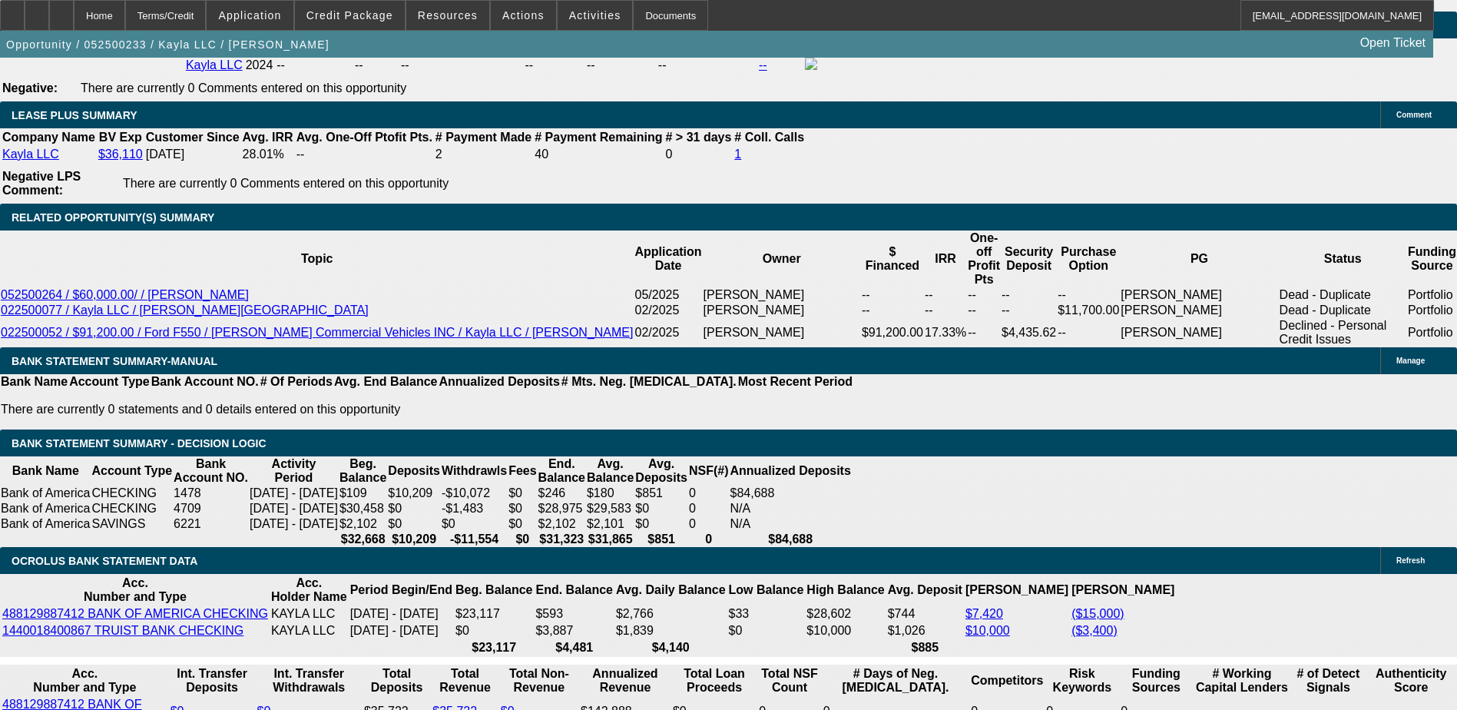
scroll to position [2764, 0]
